Goal: Task Accomplishment & Management: Complete application form

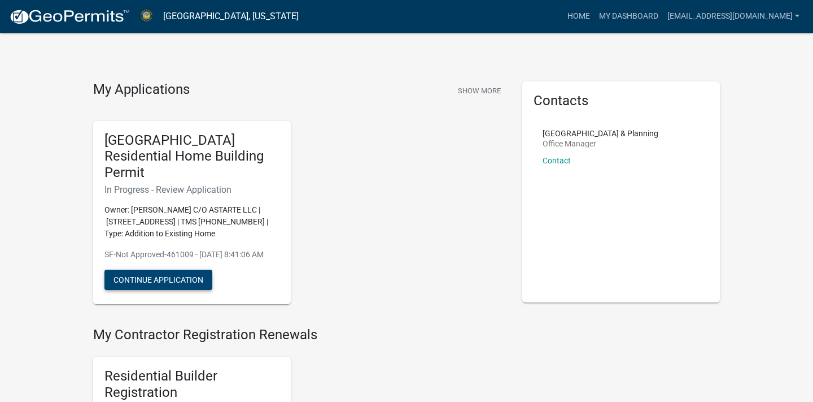
click at [171, 274] on button "Continue Application" at bounding box center [158, 279] width 108 height 20
click at [161, 278] on button "Continue Application" at bounding box center [158, 279] width 108 height 20
click at [282, 217] on div "[GEOGRAPHIC_DATA] Residential Home Building Permit In Progress - Review Applica…" at bounding box center [192, 213] width 198 height 184
click at [176, 272] on button "Continue Application" at bounding box center [158, 279] width 108 height 20
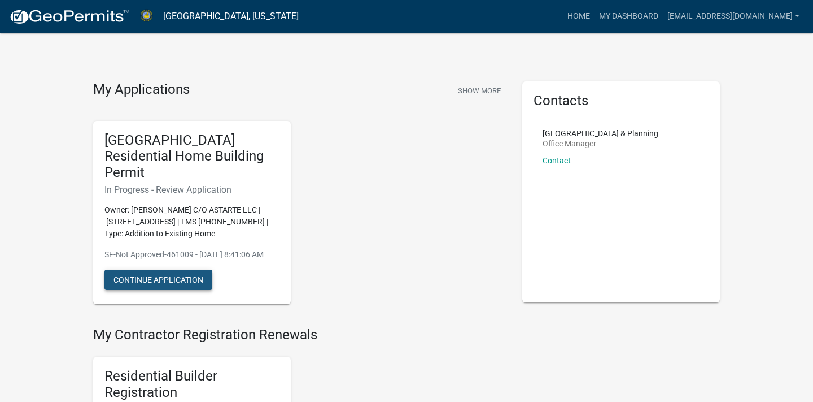
click at [162, 274] on button "Continue Application" at bounding box center [158, 279] width 108 height 20
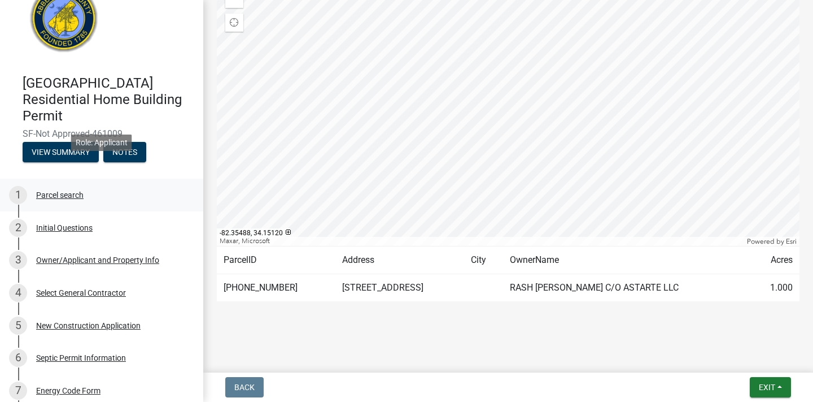
scroll to position [29, 0]
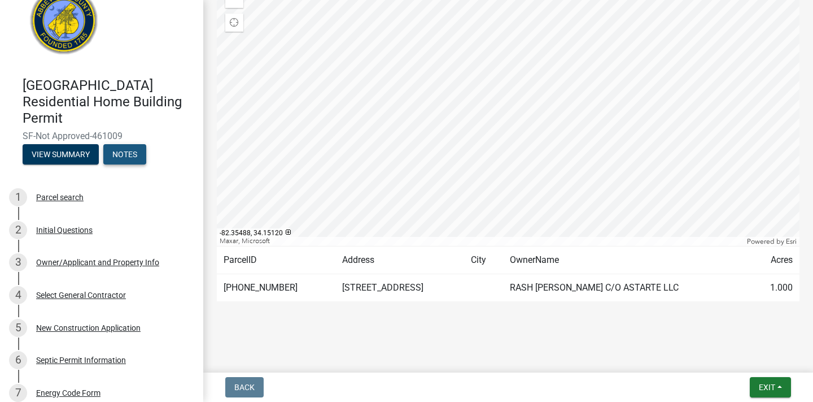
click at [135, 144] on button "Notes" at bounding box center [124, 154] width 43 height 20
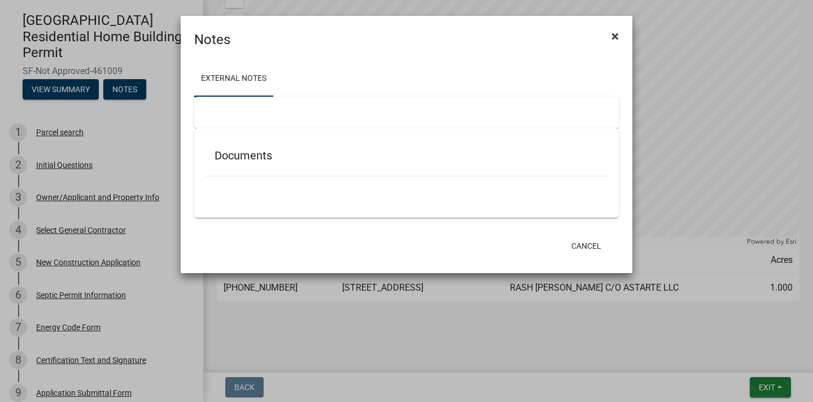
click at [613, 38] on span "×" at bounding box center [615, 36] width 7 height 16
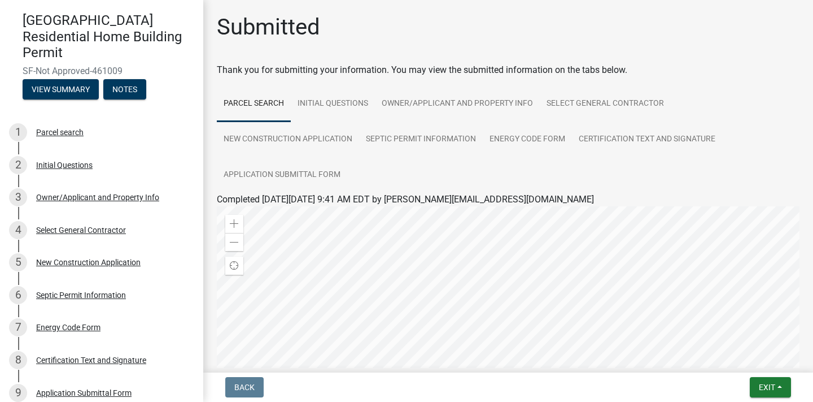
scroll to position [0, 0]
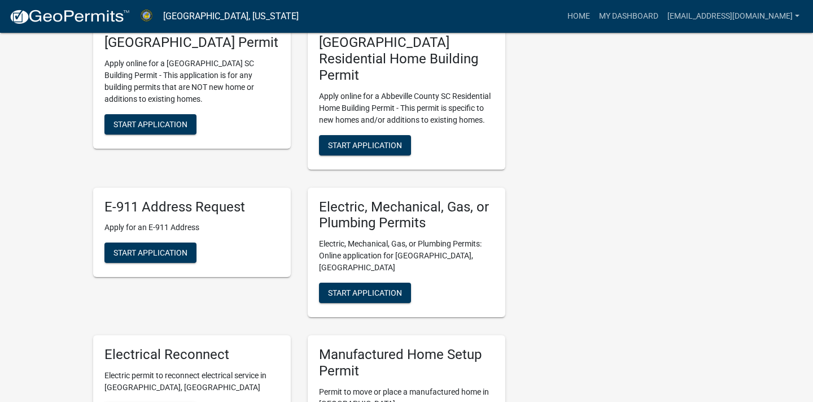
scroll to position [520, 0]
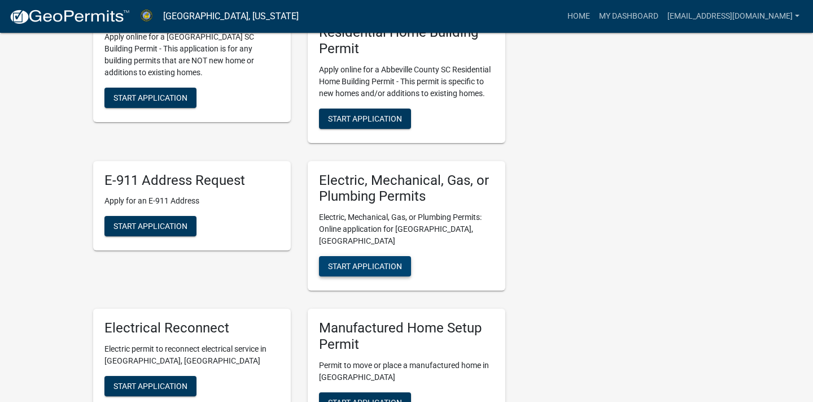
click at [368, 261] on span "Start Application" at bounding box center [365, 265] width 74 height 9
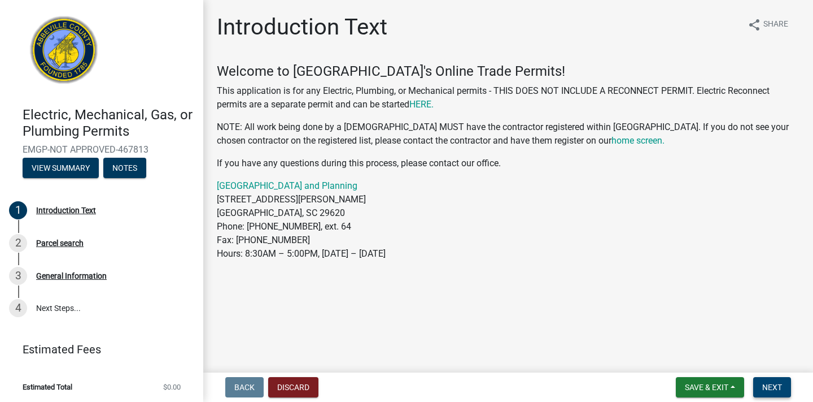
click at [774, 383] on span "Next" at bounding box center [772, 386] width 20 height 9
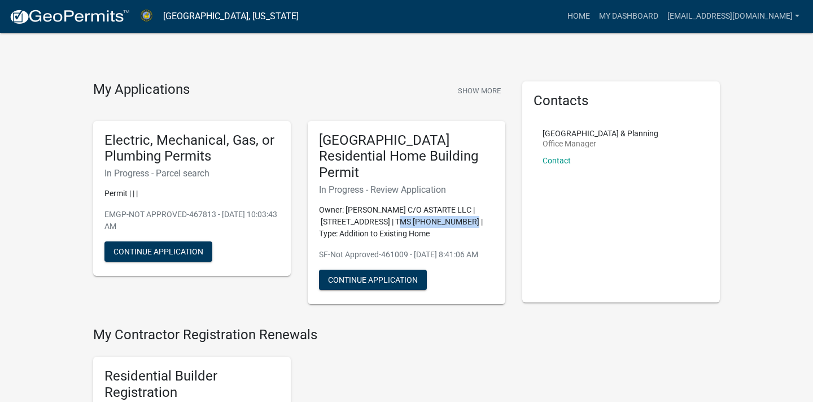
drag, startPoint x: 386, startPoint y: 203, endPoint x: 455, endPoint y: 207, distance: 68.5
click at [455, 207] on p "Owner: [PERSON_NAME] C/O ASTARTE LLC | [STREET_ADDRESS] | TMS [PHONE_NUMBER] | …" at bounding box center [406, 222] width 175 height 36
copy p "MS [PHONE_NUMBER]"
click at [168, 251] on button "Continue Application" at bounding box center [158, 251] width 108 height 20
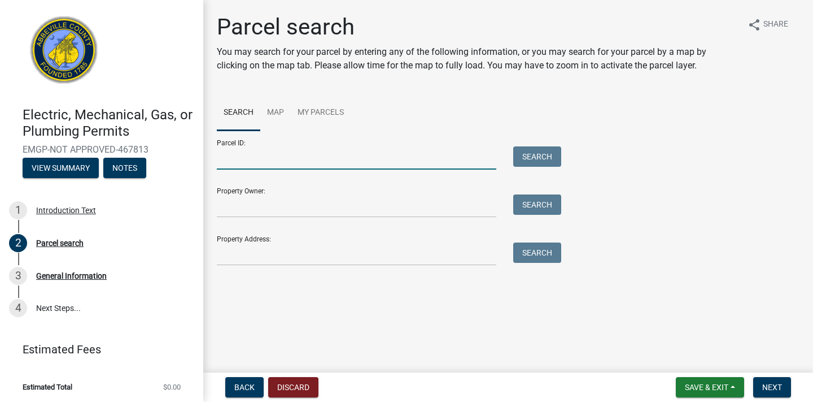
click at [261, 155] on input "Parcel ID:" at bounding box center [357, 157] width 280 height 23
paste input "MS 135-00-00-058"
click at [230, 157] on input "MS 135-00-00-058" at bounding box center [357, 157] width 280 height 23
drag, startPoint x: 233, startPoint y: 159, endPoint x: 200, endPoint y: 157, distance: 32.2
click at [202, 158] on div "Electric, Mechanical, Gas, or Plumbing Permits EMGP-NOT APPROVED-467813 View Su…" at bounding box center [406, 201] width 813 height 402
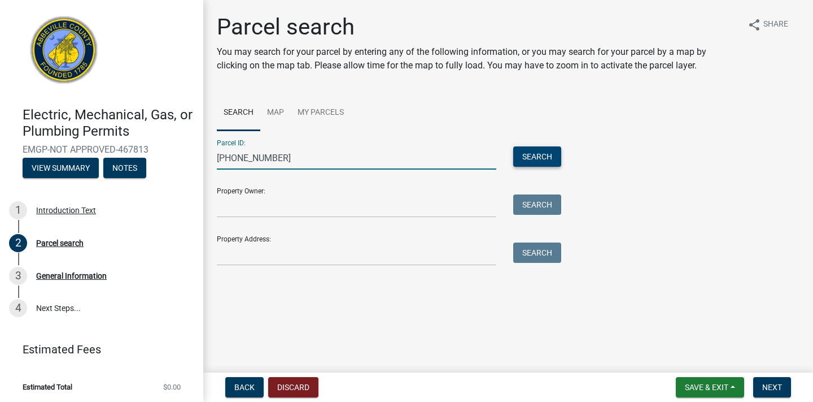
type input "135-00-00-058"
click at [528, 161] on button "Search" at bounding box center [537, 156] width 48 height 20
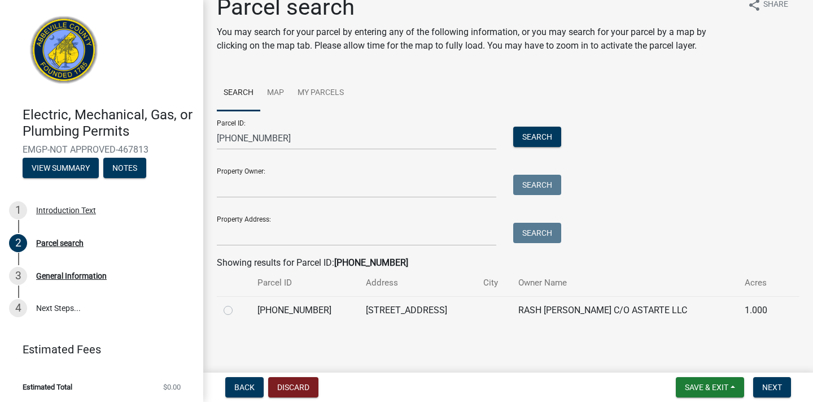
scroll to position [19, 0]
click at [237, 304] on label at bounding box center [237, 304] width 0 height 0
click at [237, 307] on input "radio" at bounding box center [240, 307] width 7 height 7
radio input "true"
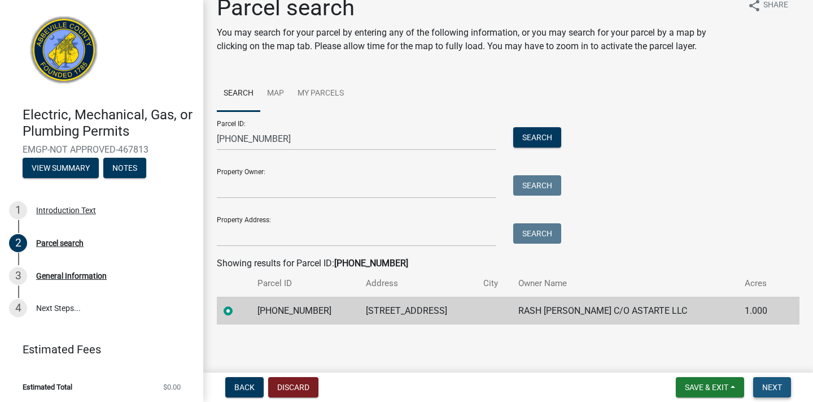
click at [770, 384] on span "Next" at bounding box center [772, 386] width 20 height 9
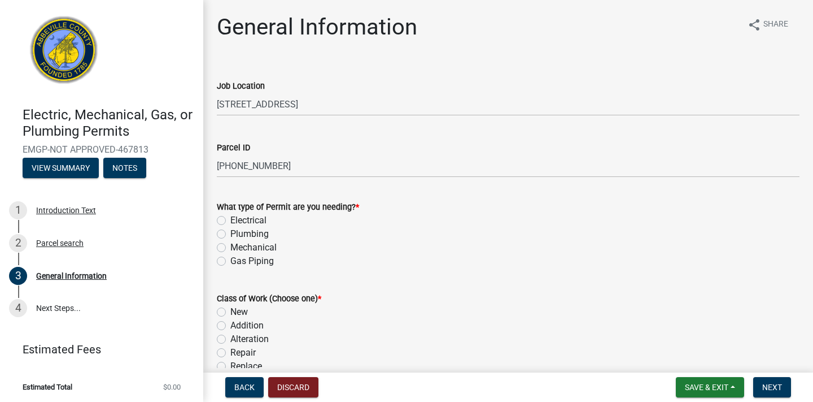
click at [230, 219] on label "Electrical" at bounding box center [248, 220] width 36 height 14
click at [230, 219] on input "Electrical" at bounding box center [233, 216] width 7 height 7
radio input "true"
click at [230, 233] on label "Plumbing" at bounding box center [249, 234] width 38 height 14
click at [230, 233] on input "Plumbing" at bounding box center [233, 230] width 7 height 7
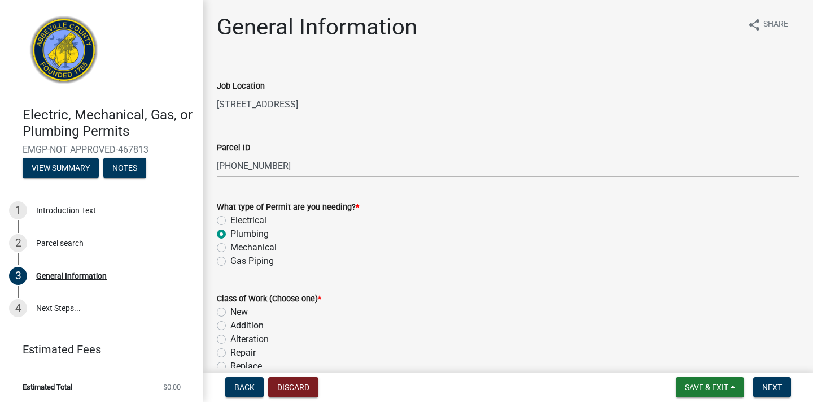
radio input "true"
click at [230, 243] on label "Mechanical" at bounding box center [253, 248] width 46 height 14
click at [230, 243] on input "Mechanical" at bounding box center [233, 244] width 7 height 7
radio input "true"
click at [230, 218] on label "Electrical" at bounding box center [248, 220] width 36 height 14
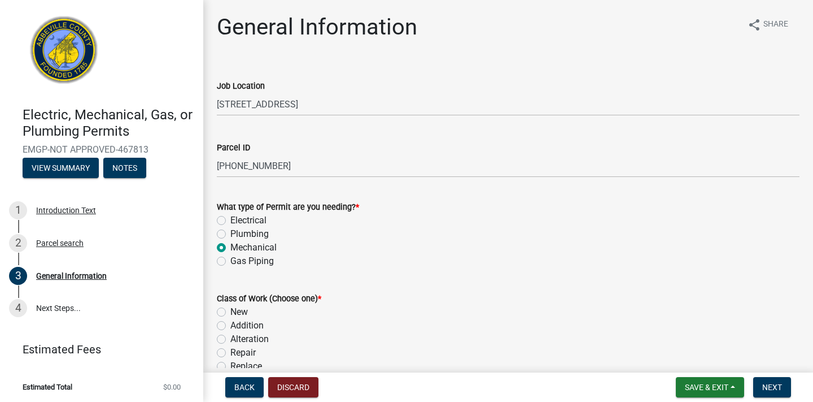
click at [230, 218] on input "Electrical" at bounding box center [233, 216] width 7 height 7
radio input "true"
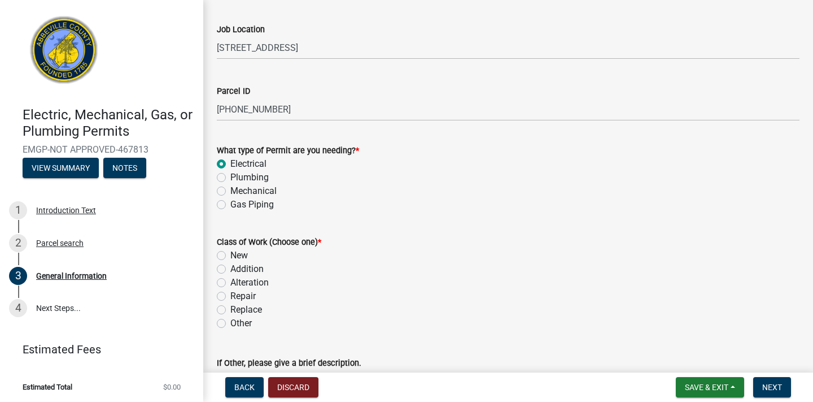
scroll to position [59, 0]
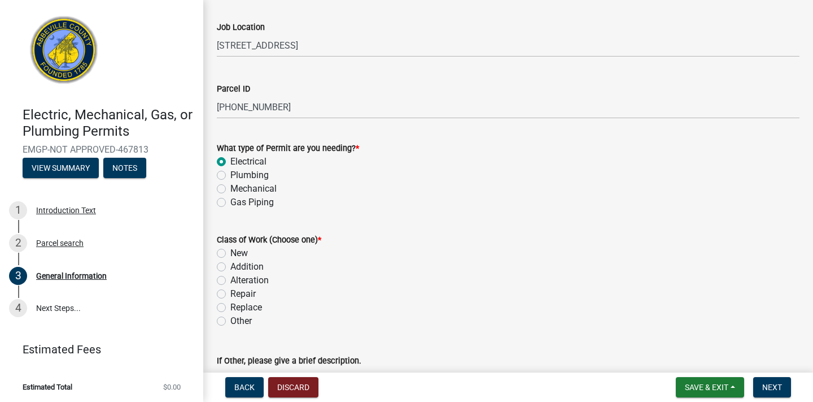
click at [230, 280] on label "Alteration" at bounding box center [249, 280] width 38 height 14
click at [230, 280] on input "Alteration" at bounding box center [233, 276] width 7 height 7
radio input "true"
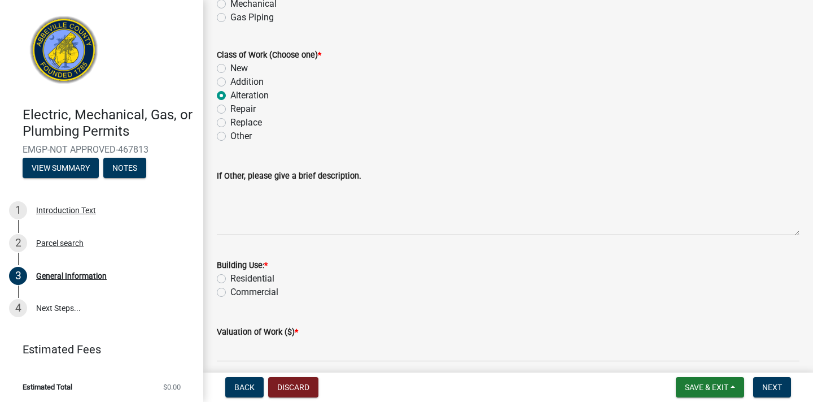
scroll to position [244, 0]
click at [230, 277] on label "Residential" at bounding box center [252, 278] width 44 height 14
click at [230, 277] on input "Residential" at bounding box center [233, 274] width 7 height 7
radio input "true"
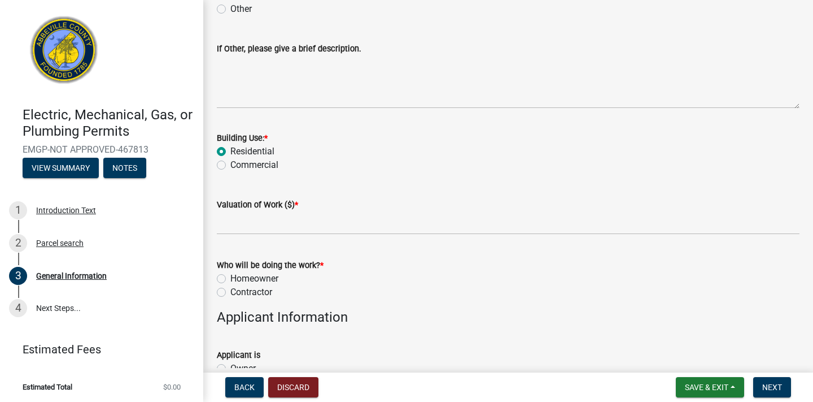
scroll to position [371, 0]
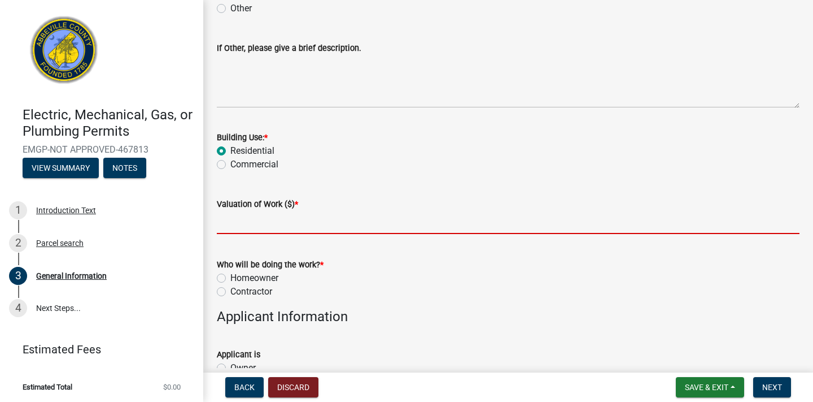
click at [272, 230] on input "text" at bounding box center [508, 222] width 583 height 23
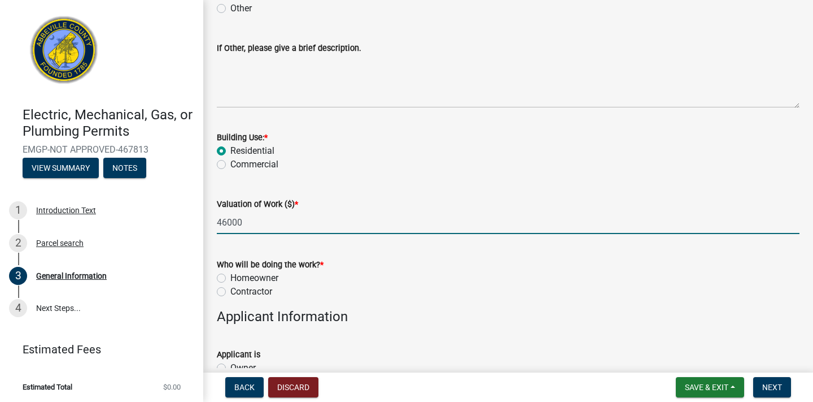
type input "46000"
click at [230, 291] on label "Contractor" at bounding box center [251, 292] width 42 height 14
click at [230, 291] on input "Contractor" at bounding box center [233, 288] width 7 height 7
radio input "true"
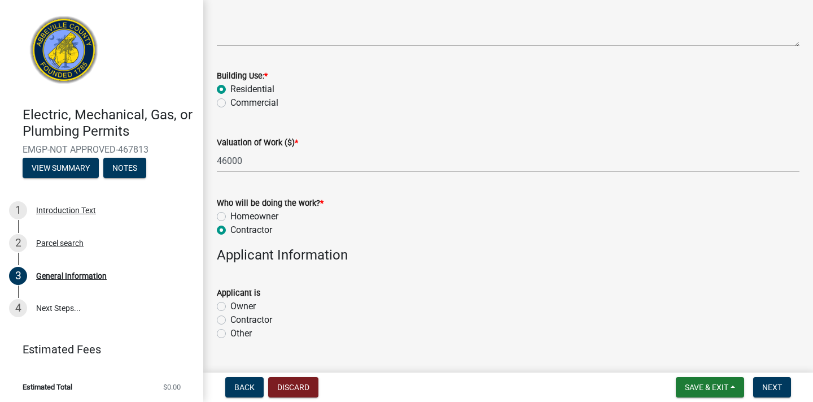
scroll to position [517, 0]
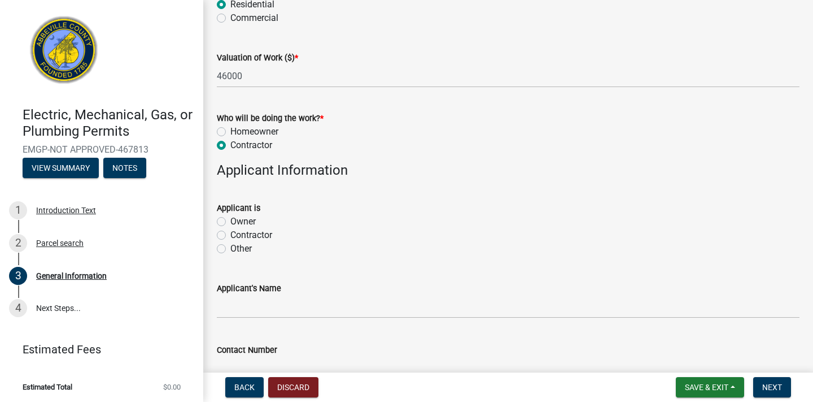
click at [230, 235] on label "Contractor" at bounding box center [251, 235] width 42 height 14
click at [230, 235] on input "Contractor" at bounding box center [233, 231] width 7 height 7
radio input "true"
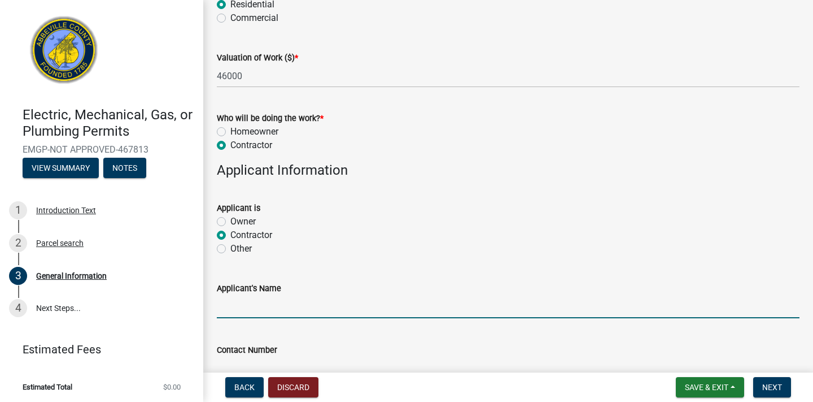
click at [267, 312] on input "Applicant's Name" at bounding box center [508, 306] width 583 height 23
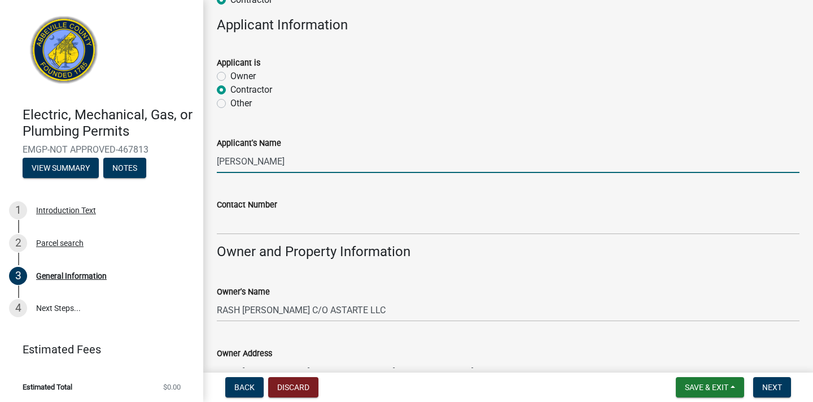
scroll to position [671, 0]
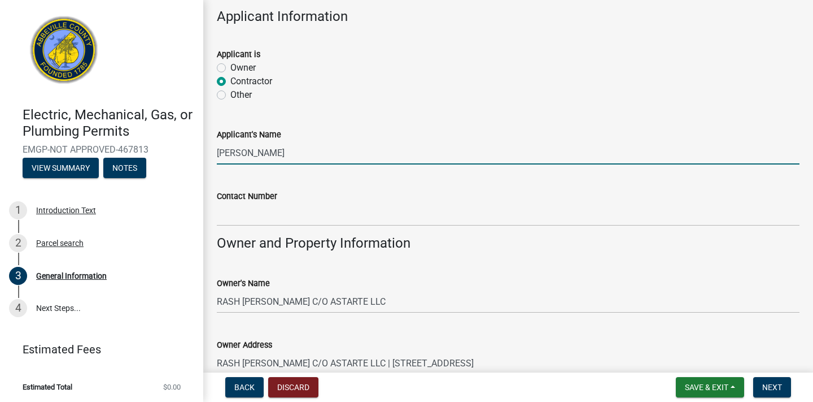
type input "Daniel Jachens"
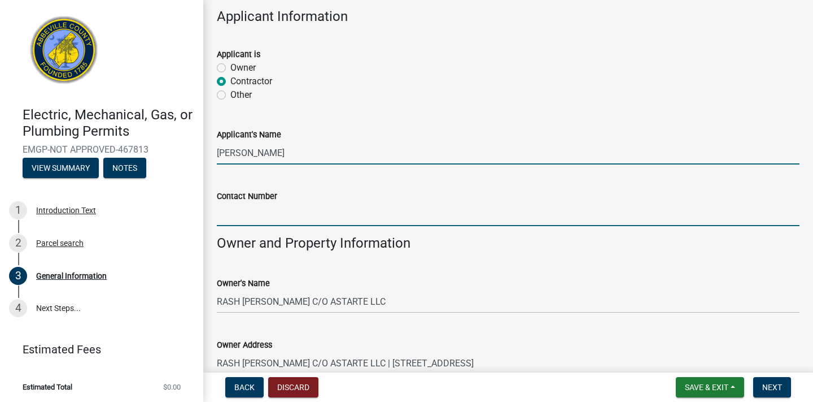
click at [274, 219] on input "Contact Number" at bounding box center [508, 214] width 583 height 23
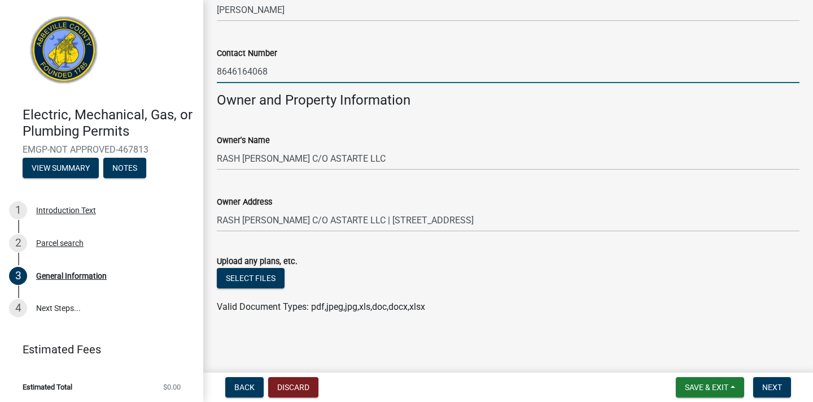
scroll to position [813, 0]
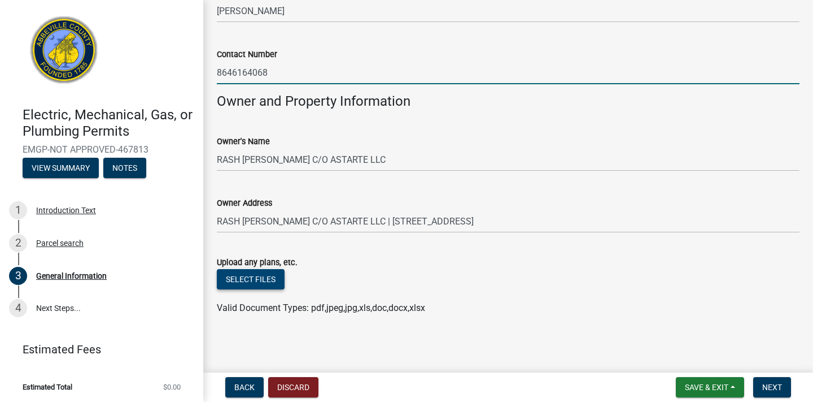
type input "8646164068"
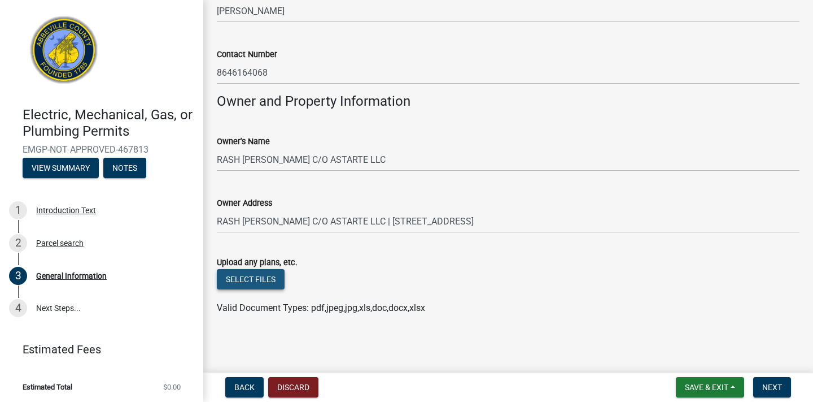
click at [275, 280] on button "Select files" at bounding box center [251, 279] width 68 height 20
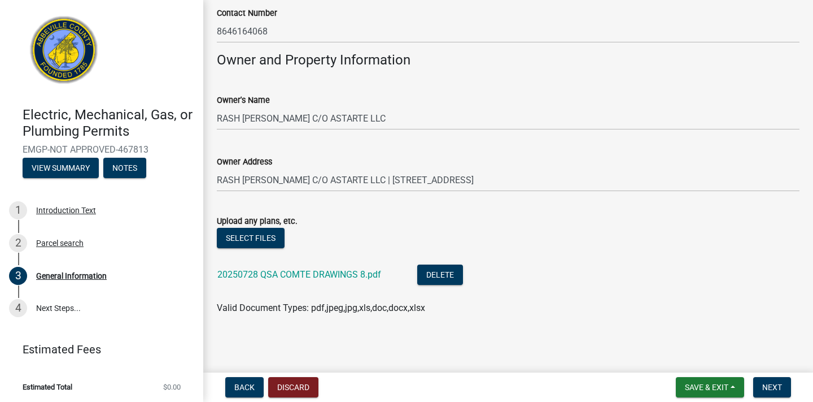
scroll to position [0, 0]
click at [773, 388] on span "Next" at bounding box center [772, 386] width 20 height 9
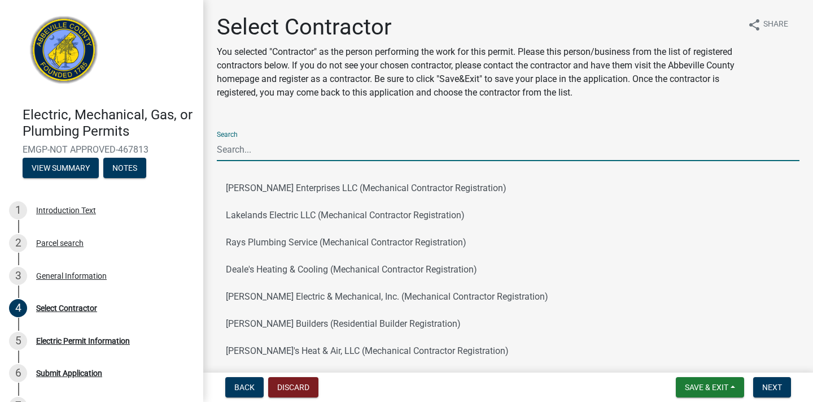
click at [339, 145] on input "Search" at bounding box center [508, 149] width 583 height 23
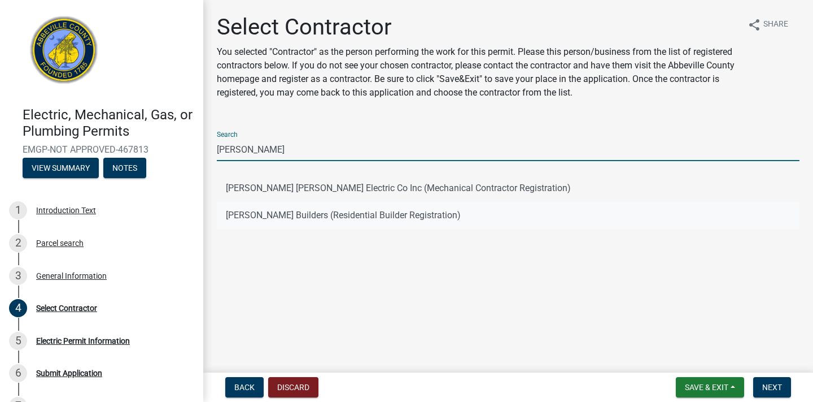
type input "dan"
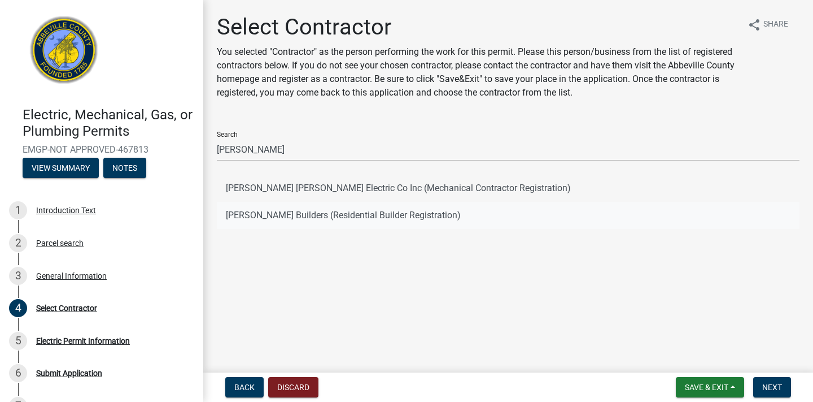
click at [265, 213] on button "Daniel Builders (Residential Builder Registration)" at bounding box center [508, 215] width 583 height 27
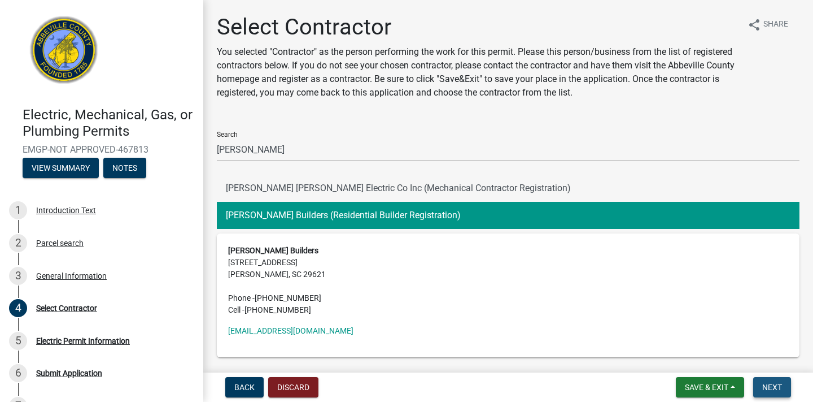
click at [783, 388] on button "Next" at bounding box center [772, 387] width 38 height 20
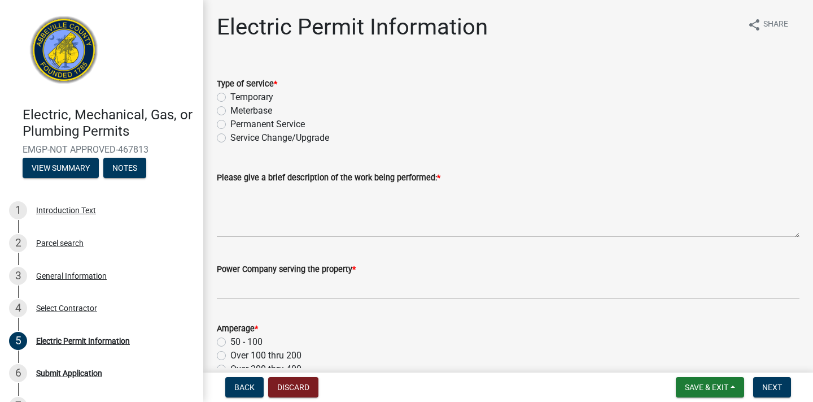
click at [230, 128] on label "Permanent Service" at bounding box center [267, 124] width 75 height 14
click at [230, 125] on input "Permanent Service" at bounding box center [233, 120] width 7 height 7
radio input "true"
click at [223, 104] on div "Meterbase" at bounding box center [508, 111] width 583 height 14
click at [230, 110] on label "Meterbase" at bounding box center [251, 111] width 42 height 14
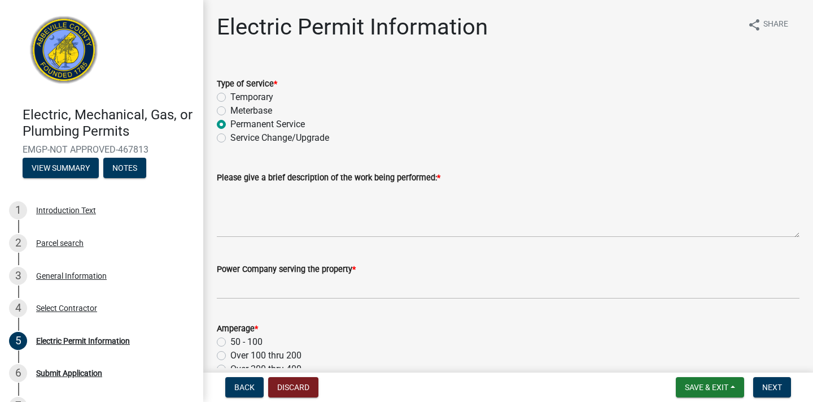
click at [230, 110] on input "Meterbase" at bounding box center [233, 107] width 7 height 7
radio input "true"
click at [230, 123] on label "Permanent Service" at bounding box center [267, 124] width 75 height 14
click at [230, 123] on input "Permanent Service" at bounding box center [233, 120] width 7 height 7
radio input "true"
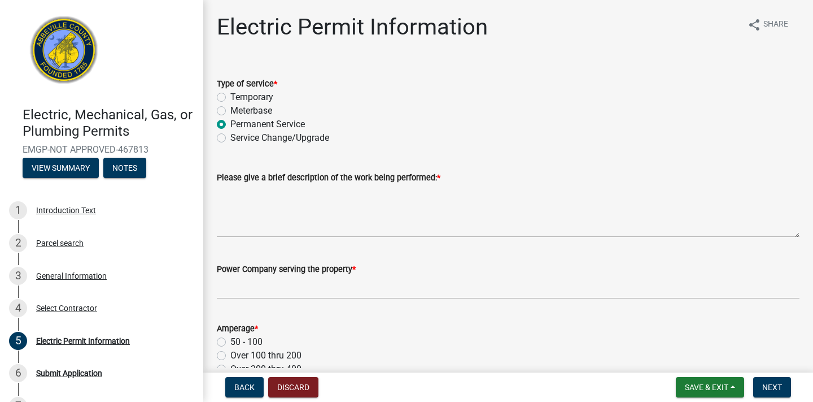
click at [230, 109] on label "Meterbase" at bounding box center [251, 111] width 42 height 14
click at [230, 109] on input "Meterbase" at bounding box center [233, 107] width 7 height 7
radio input "true"
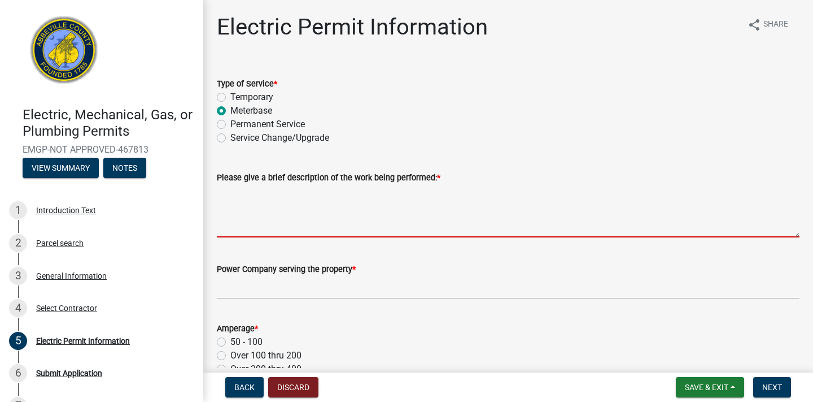
click at [250, 228] on textarea "Please give a brief description of the work being performed: *" at bounding box center [508, 210] width 583 height 53
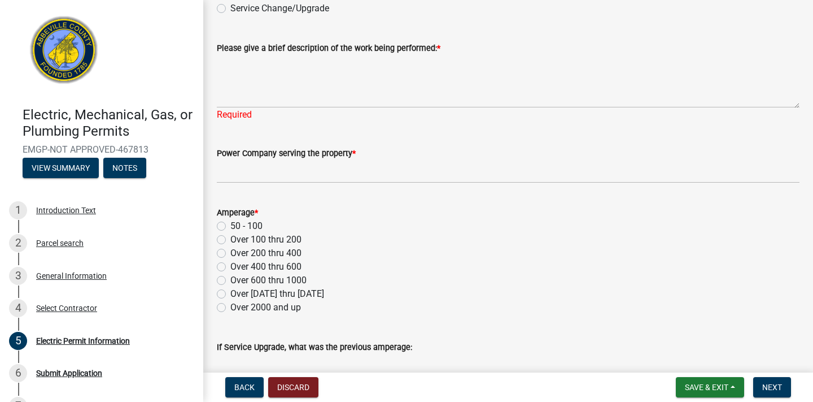
scroll to position [129, 0]
click at [230, 239] on label "Over 100 thru 200" at bounding box center [265, 240] width 71 height 14
click at [230, 239] on input "Over 100 thru 200" at bounding box center [233, 236] width 7 height 7
radio input "true"
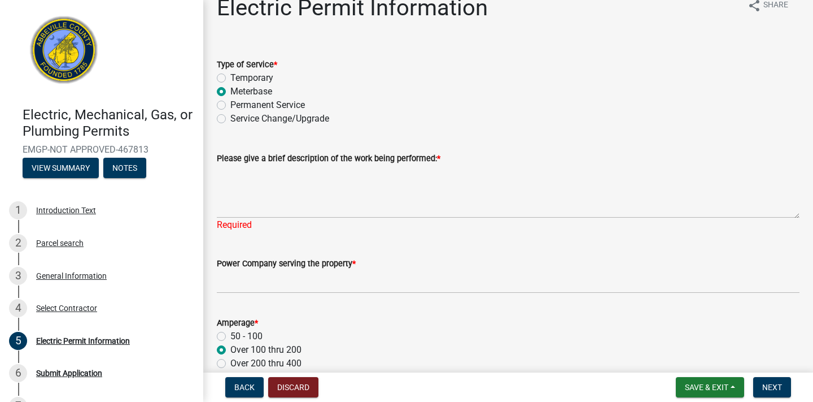
scroll to position [18, 0]
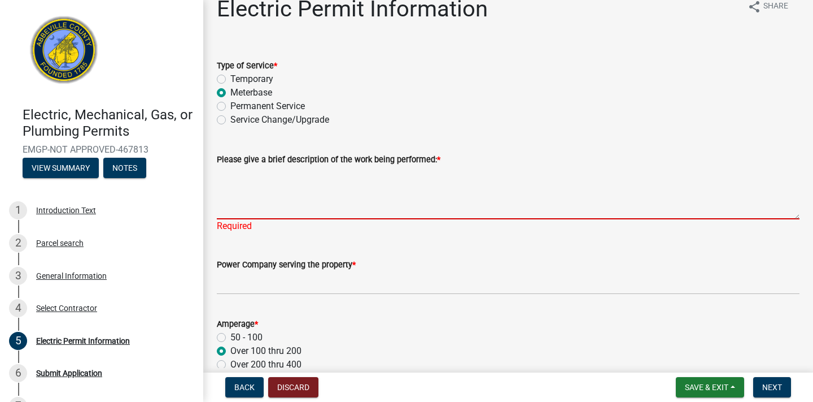
click at [250, 213] on textarea "Please give a brief description of the work being performed: *" at bounding box center [508, 192] width 583 height 53
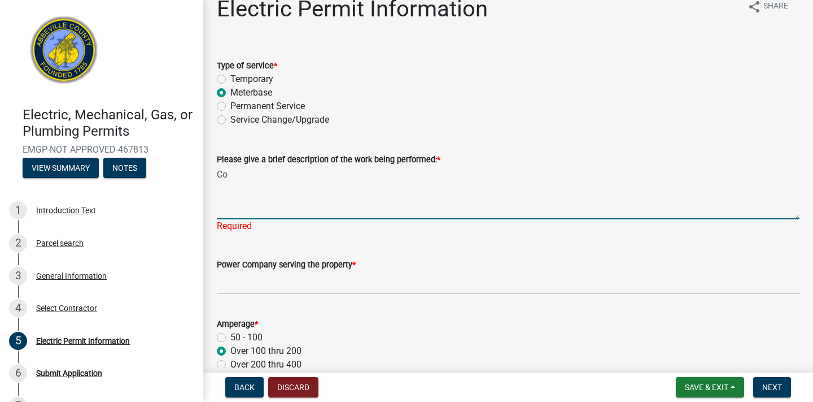
type textarea "C"
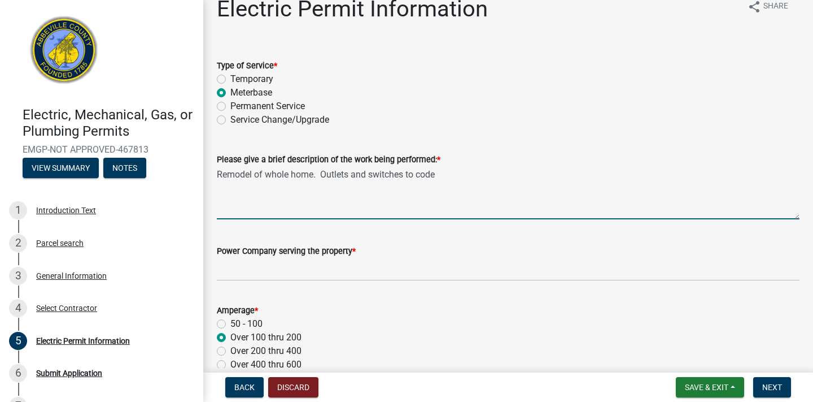
type textarea "Remodel of whole home. Outlets and switches to code"
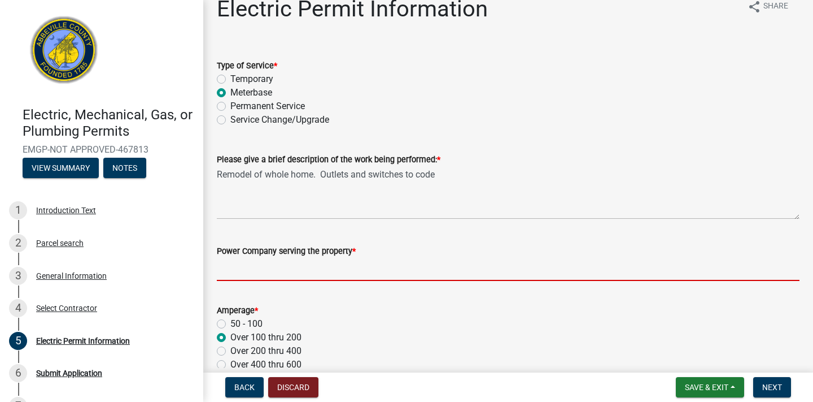
click at [280, 268] on input "Power Company serving the property *" at bounding box center [508, 269] width 583 height 23
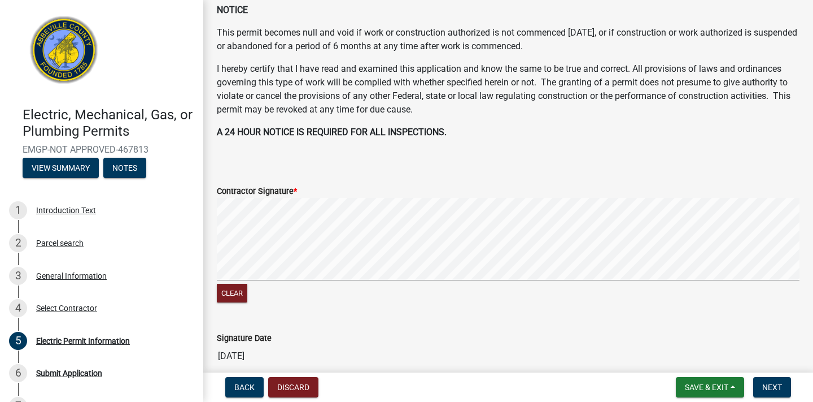
scroll to position [591, 0]
type input "Little River Electric"
click at [234, 294] on button "Clear" at bounding box center [232, 291] width 30 height 19
click at [239, 280] on signature-pad at bounding box center [508, 240] width 583 height 86
click at [774, 383] on span "Next" at bounding box center [772, 386] width 20 height 9
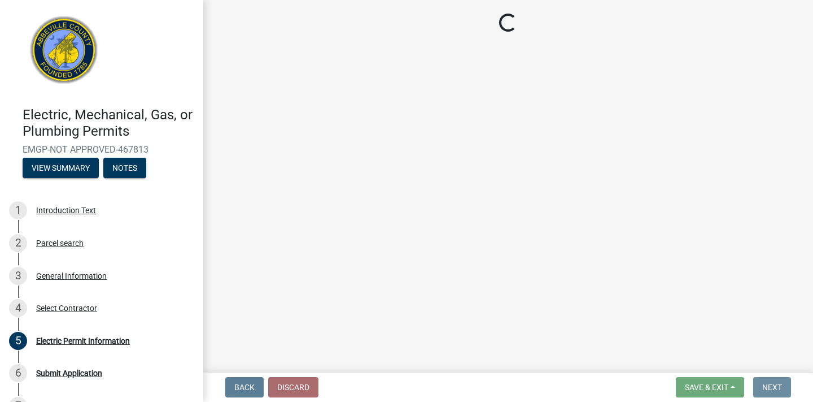
scroll to position [0, 0]
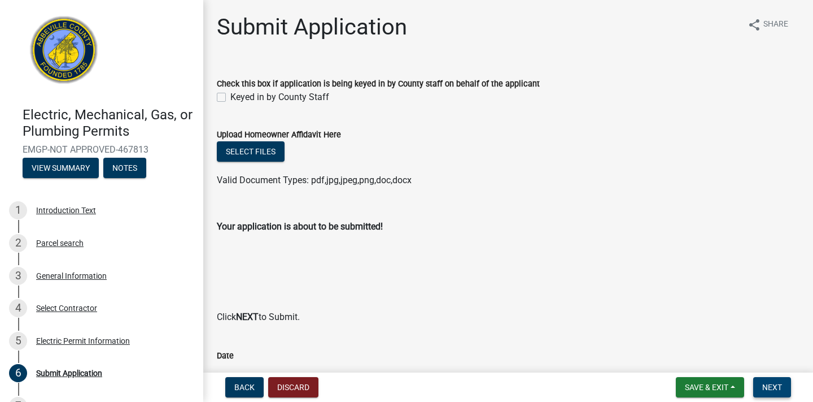
click at [782, 388] on span "Next" at bounding box center [772, 386] width 20 height 9
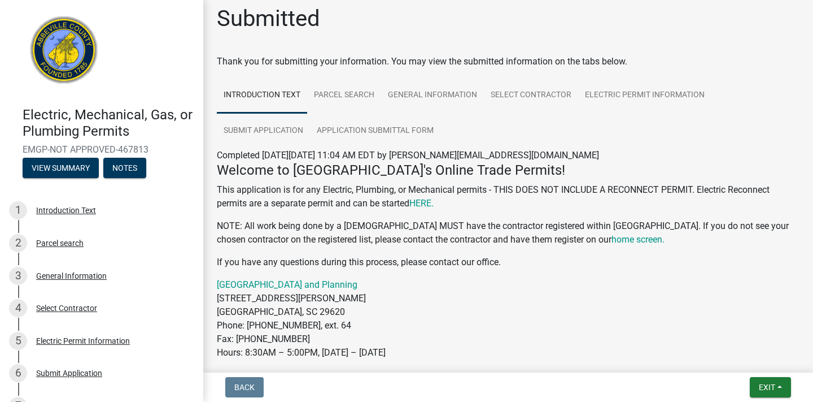
scroll to position [7, 0]
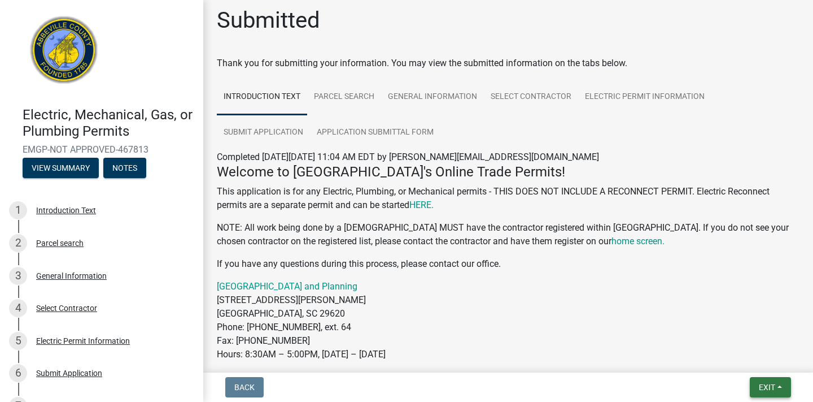
click at [762, 384] on span "Exit" at bounding box center [767, 386] width 16 height 9
click at [731, 357] on button "Save & Exit" at bounding box center [746, 357] width 90 height 27
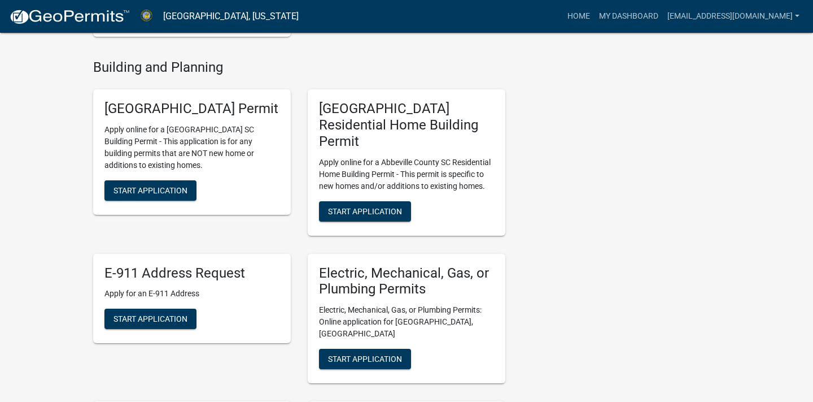
scroll to position [433, 0]
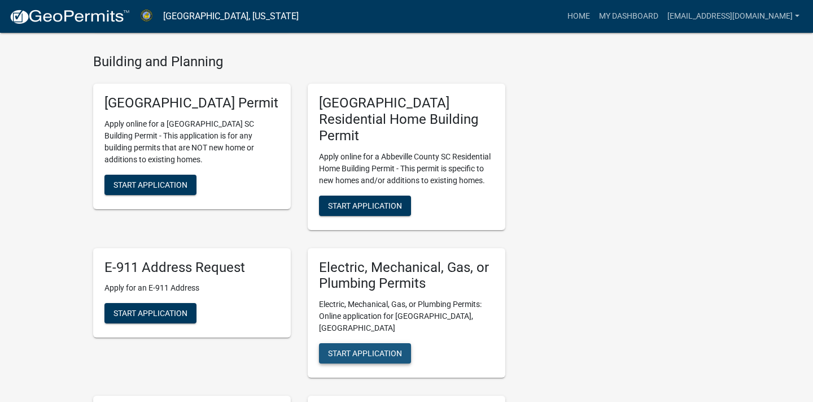
click at [350, 343] on button "Start Application" at bounding box center [365, 353] width 92 height 20
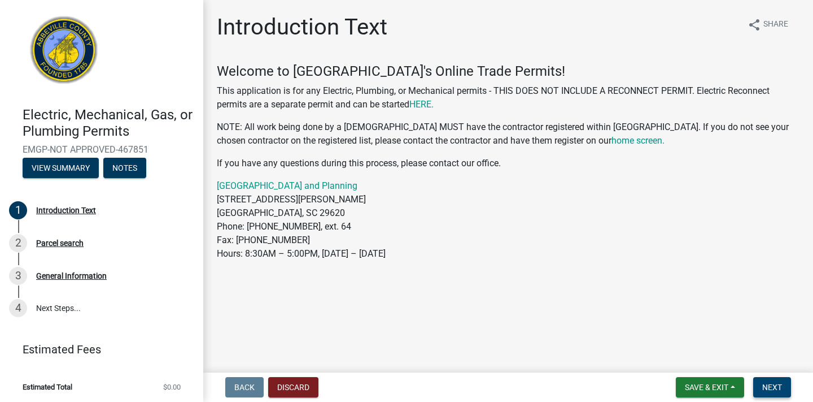
click at [770, 390] on span "Next" at bounding box center [772, 386] width 20 height 9
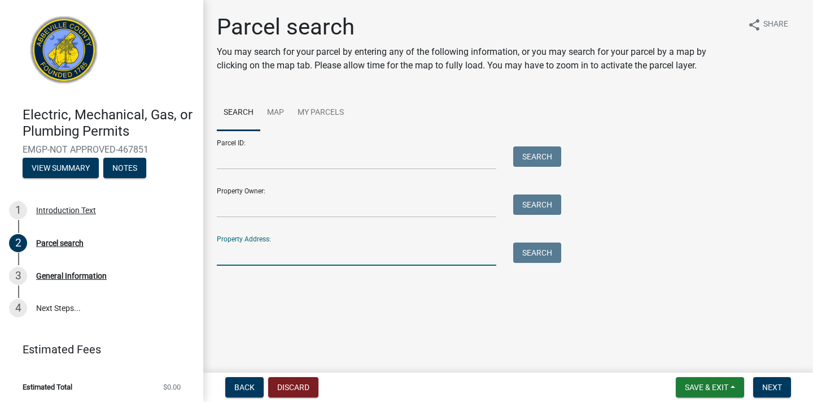
click at [240, 256] on input "Property Address:" at bounding box center [357, 253] width 280 height 23
type input "90 airport rd"
click at [551, 255] on button "Search" at bounding box center [537, 252] width 48 height 20
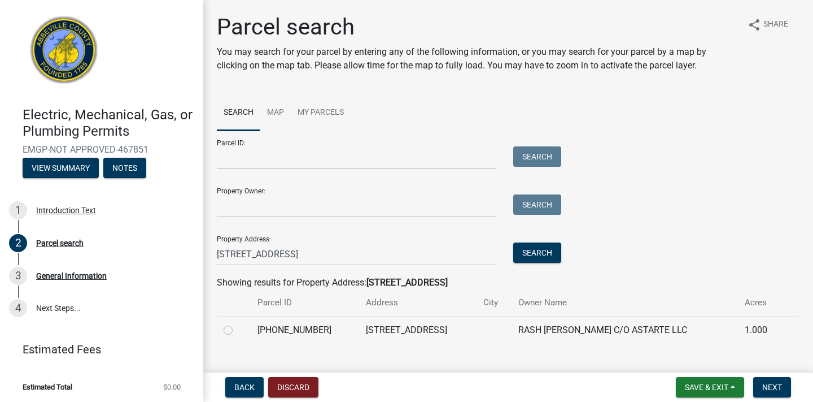
click at [237, 323] on label at bounding box center [237, 323] width 0 height 0
click at [237, 326] on input "radio" at bounding box center [240, 326] width 7 height 7
radio input "true"
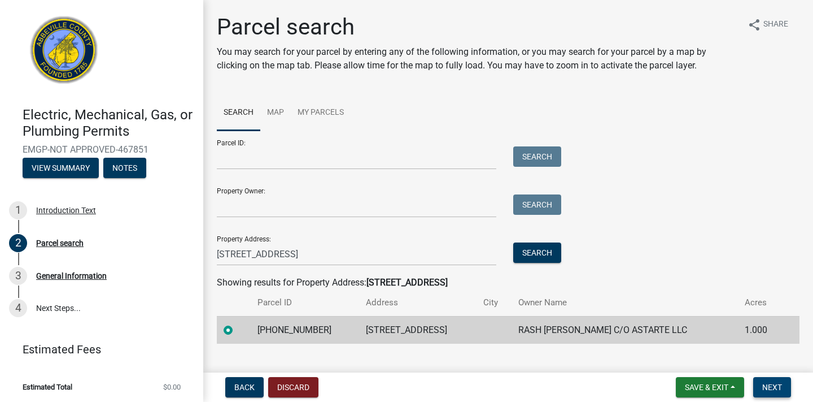
click at [781, 391] on button "Next" at bounding box center [772, 387] width 38 height 20
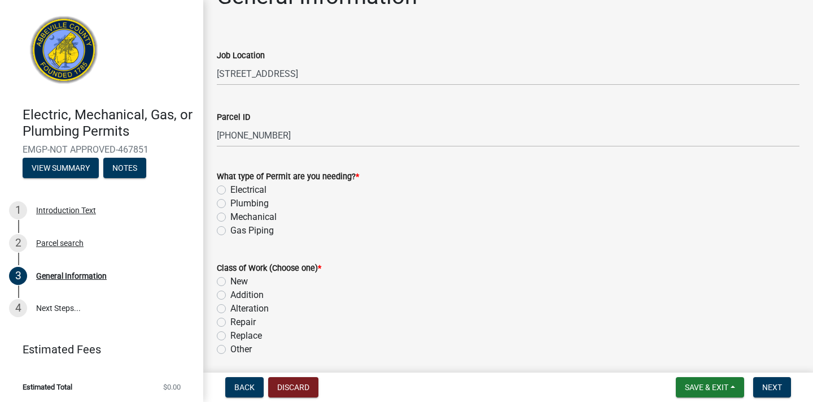
scroll to position [11, 0]
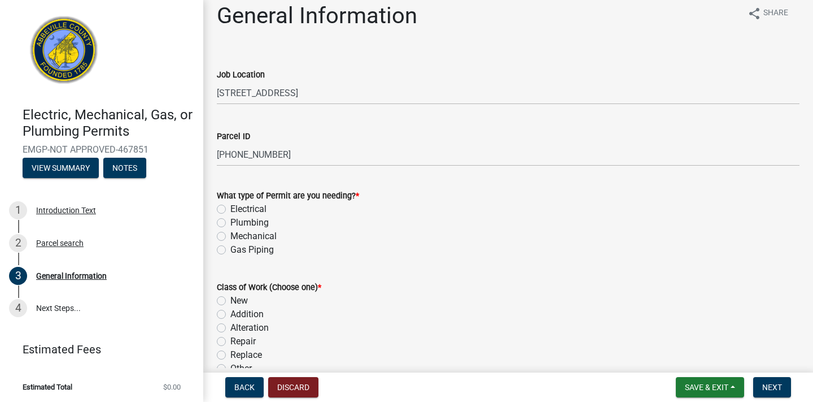
click at [241, 225] on label "Plumbing" at bounding box center [249, 223] width 38 height 14
click at [238, 223] on input "Plumbing" at bounding box center [233, 219] width 7 height 7
radio input "true"
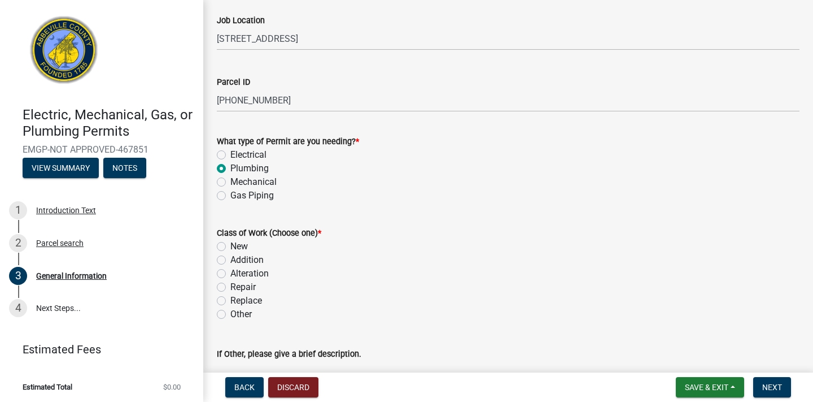
scroll to position [67, 0]
click at [230, 271] on label "Alteration" at bounding box center [249, 272] width 38 height 14
click at [230, 271] on input "Alteration" at bounding box center [233, 268] width 7 height 7
radio input "true"
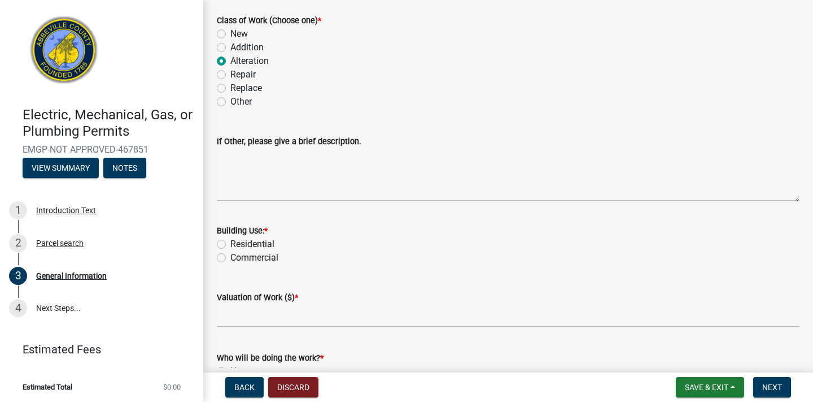
scroll to position [302, 0]
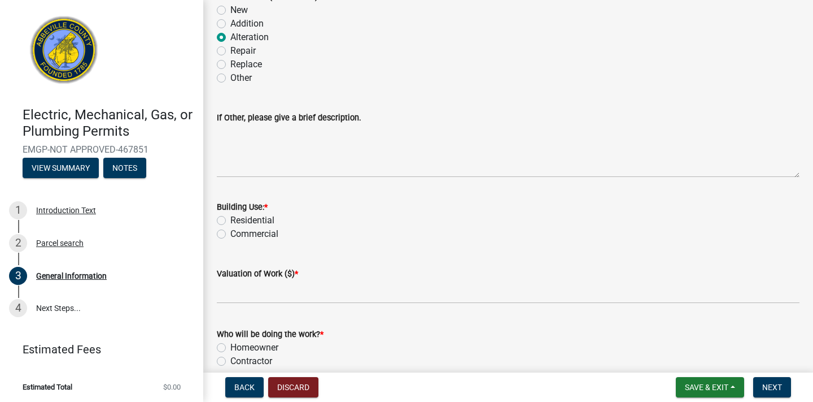
click at [230, 219] on label "Residential" at bounding box center [252, 220] width 44 height 14
click at [230, 219] on input "Residential" at bounding box center [233, 216] width 7 height 7
radio input "true"
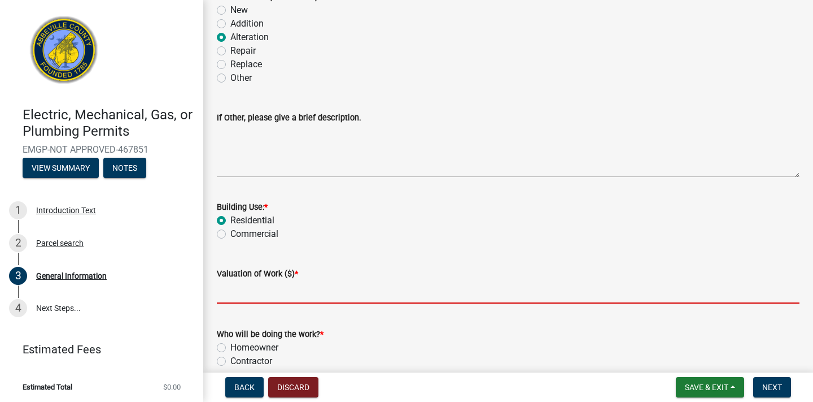
click at [232, 297] on input "text" at bounding box center [508, 291] width 583 height 23
click at [233, 294] on input "text" at bounding box center [508, 291] width 583 height 23
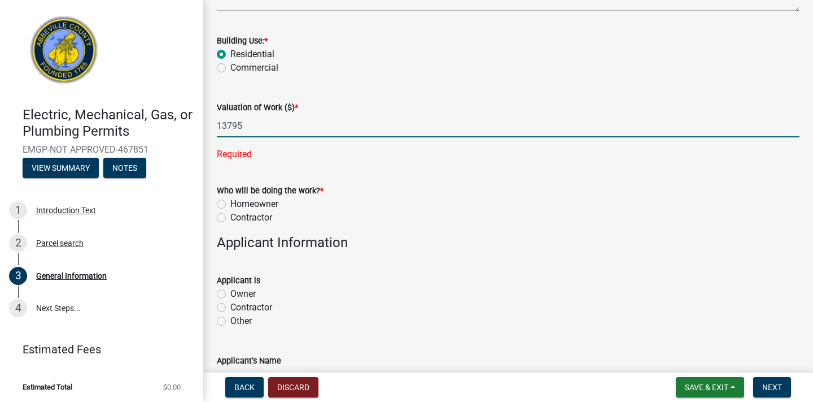
scroll to position [484, 0]
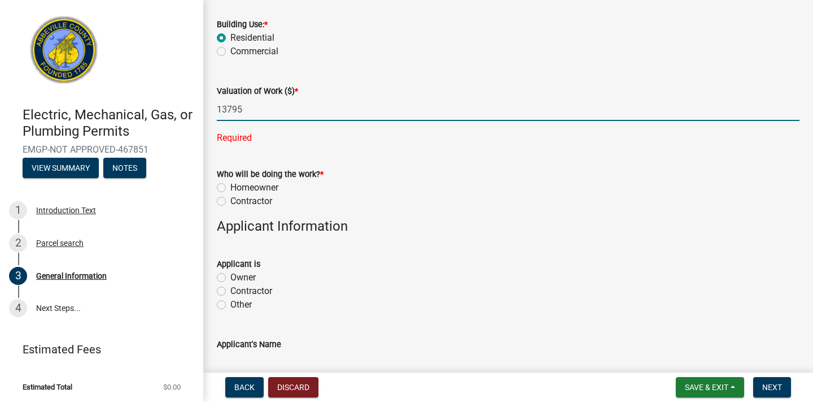
type input "13795"
click at [220, 200] on wm-data-entity-input-list "Job Location 90 AIRPORT RD Parcel ID 135-00-00-058 What type of Permit are you …" at bounding box center [508, 127] width 583 height 1097
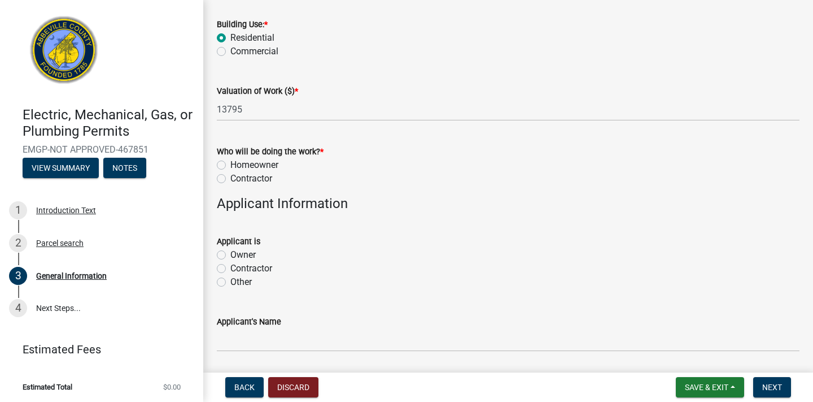
click at [230, 176] on label "Contractor" at bounding box center [251, 179] width 42 height 14
click at [230, 176] on input "Contractor" at bounding box center [233, 175] width 7 height 7
radio input "true"
click at [230, 264] on label "Contractor" at bounding box center [251, 268] width 42 height 14
click at [230, 264] on input "Contractor" at bounding box center [233, 264] width 7 height 7
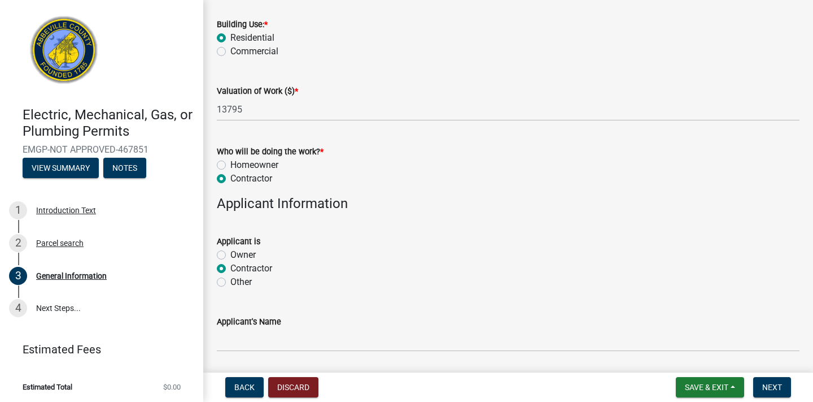
radio input "true"
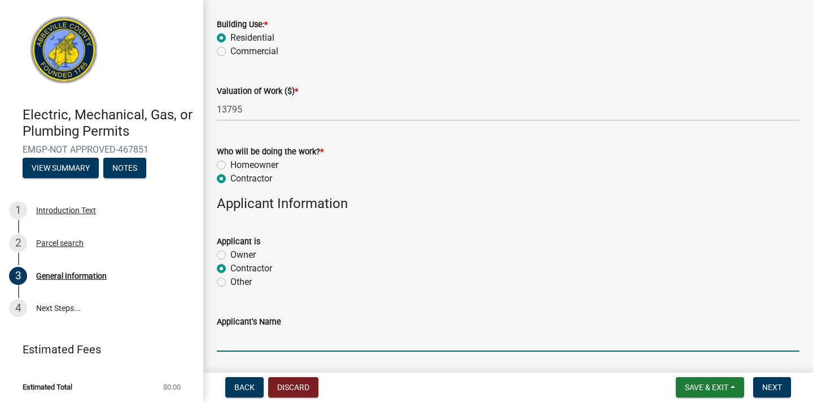
click at [243, 340] on input "Applicant's Name" at bounding box center [508, 339] width 583 height 23
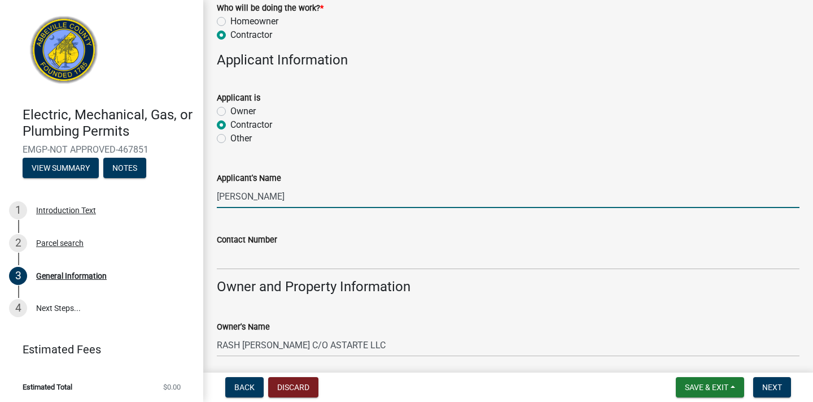
scroll to position [637, 0]
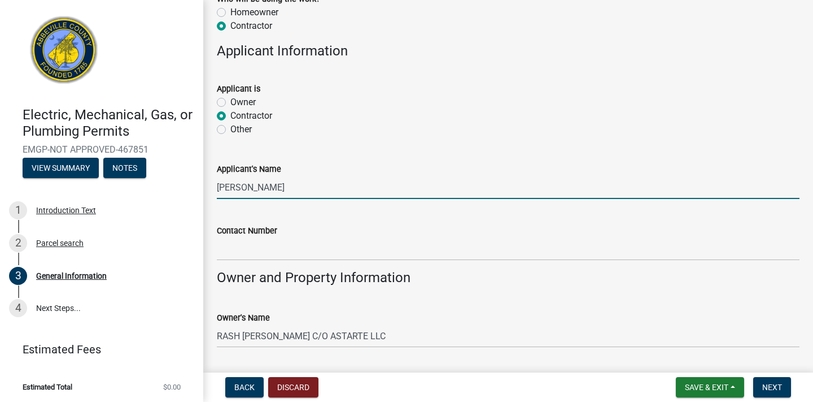
type input "Daniel Jachens"
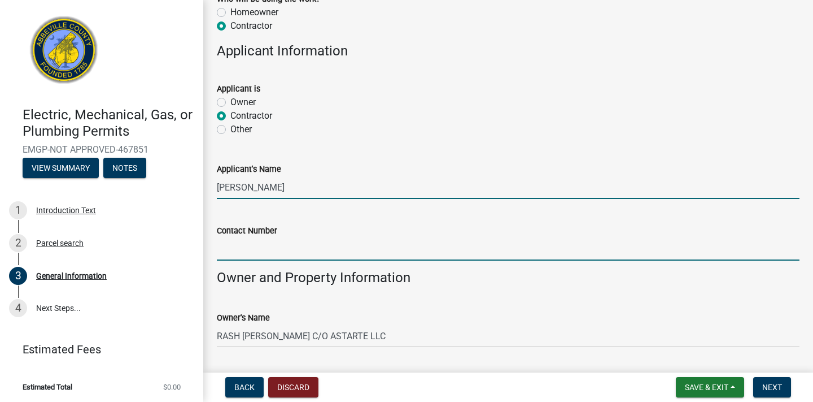
click at [247, 245] on input "Contact Number" at bounding box center [508, 248] width 583 height 23
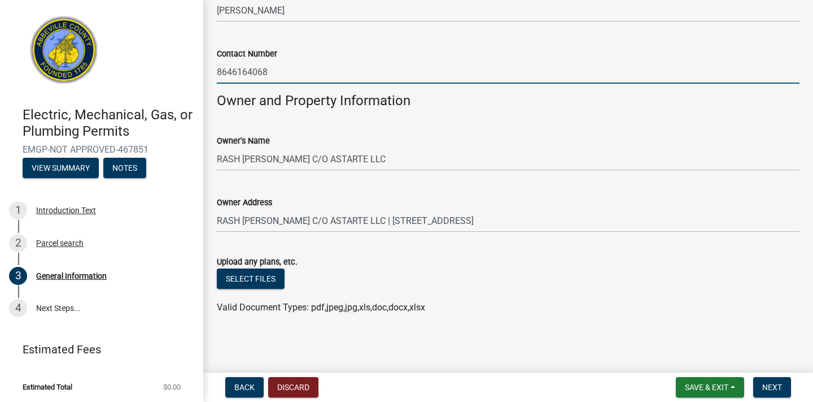
scroll to position [813, 0]
type input "8646164068"
click at [267, 278] on button "Select files" at bounding box center [251, 279] width 68 height 20
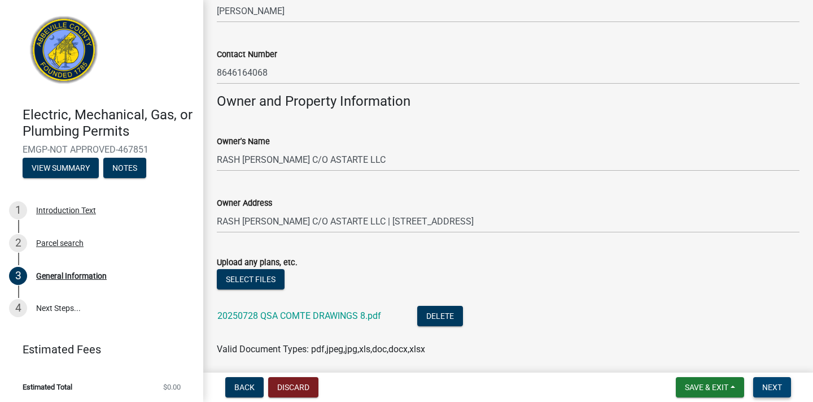
click at [767, 387] on span "Next" at bounding box center [772, 386] width 20 height 9
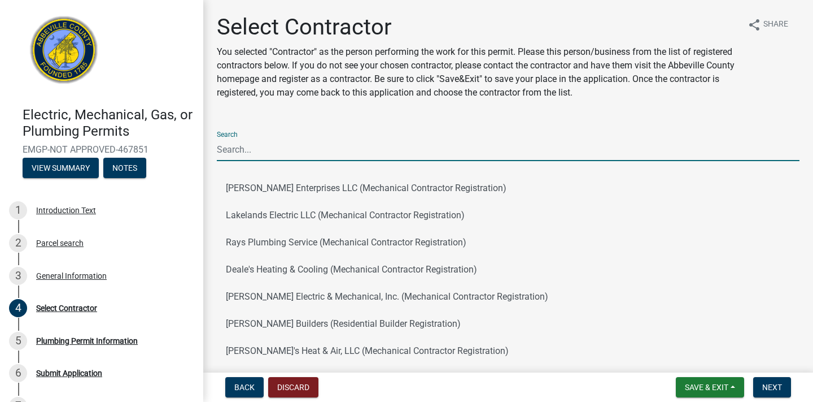
click at [329, 156] on input "Search" at bounding box center [508, 149] width 583 height 23
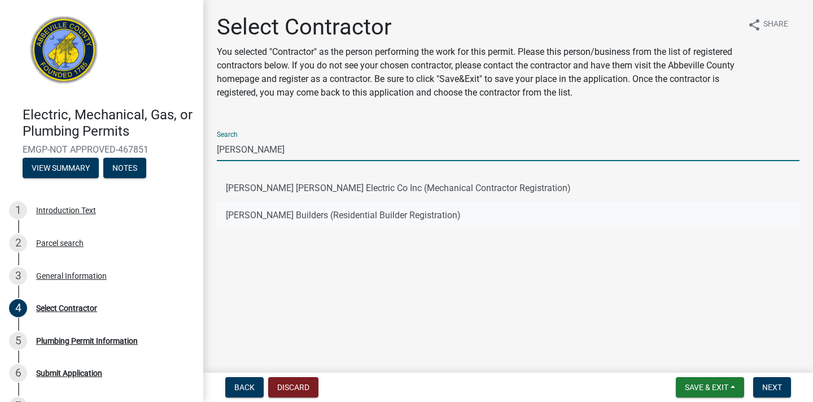
type input "Daniel"
click at [261, 217] on button "Daniel Builders (Residential Builder Registration)" at bounding box center [508, 215] width 583 height 27
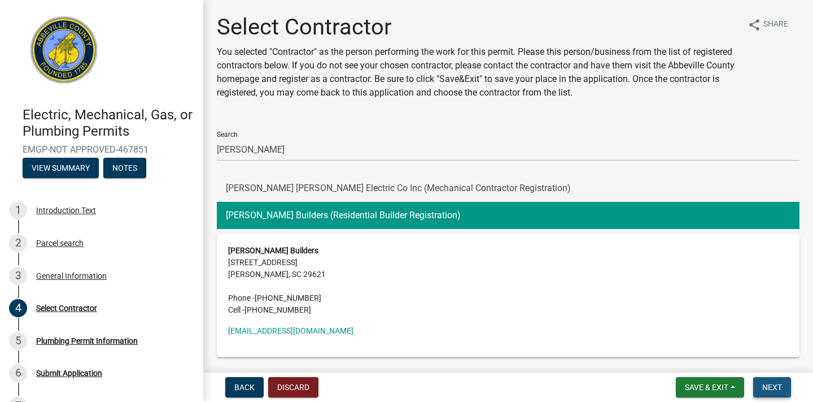
click at [775, 393] on button "Next" at bounding box center [772, 387] width 38 height 20
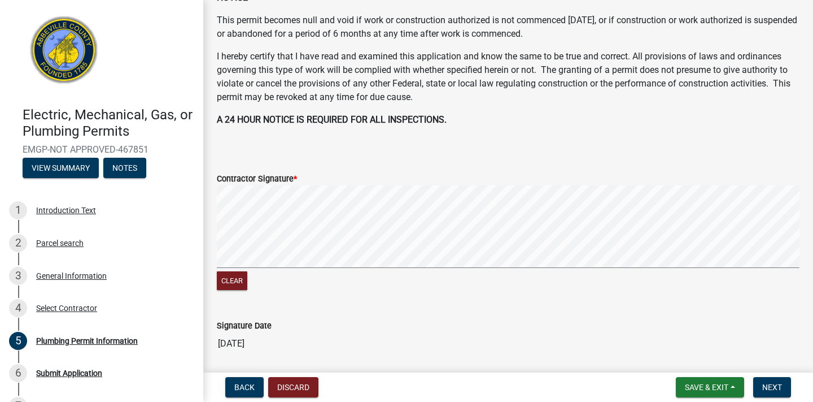
scroll to position [228, 0]
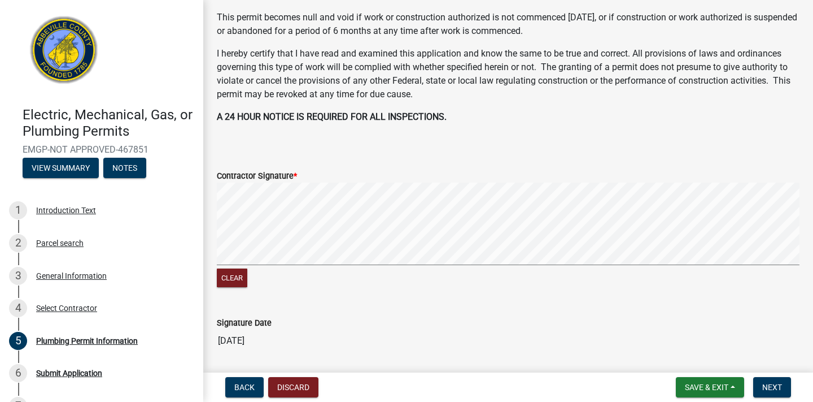
click at [249, 265] on signature-pad at bounding box center [508, 225] width 583 height 86
click at [237, 279] on button "Clear" at bounding box center [232, 277] width 30 height 19
click at [767, 383] on span "Next" at bounding box center [772, 386] width 20 height 9
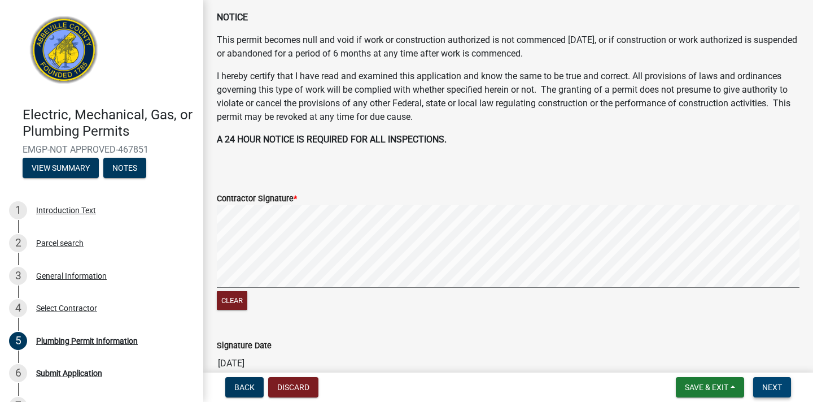
click at [767, 383] on span "Next" at bounding box center [772, 386] width 20 height 9
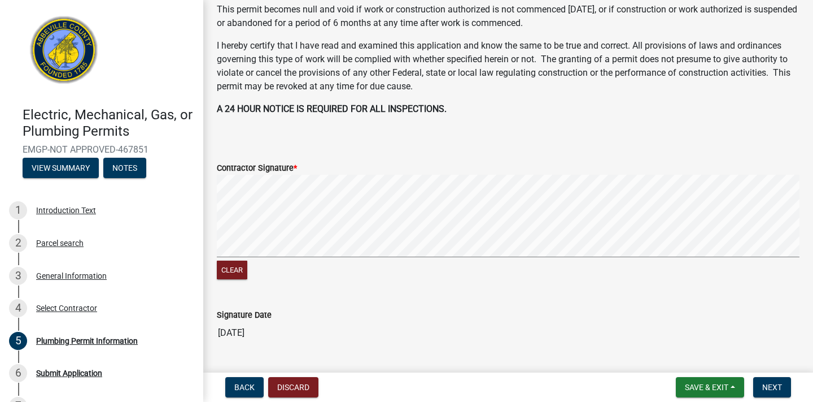
scroll to position [259, 0]
click at [773, 386] on span "Next" at bounding box center [772, 386] width 20 height 9
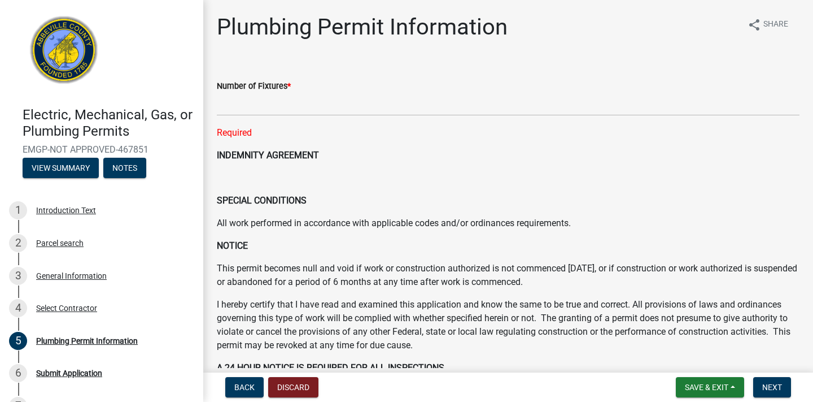
scroll to position [0, 0]
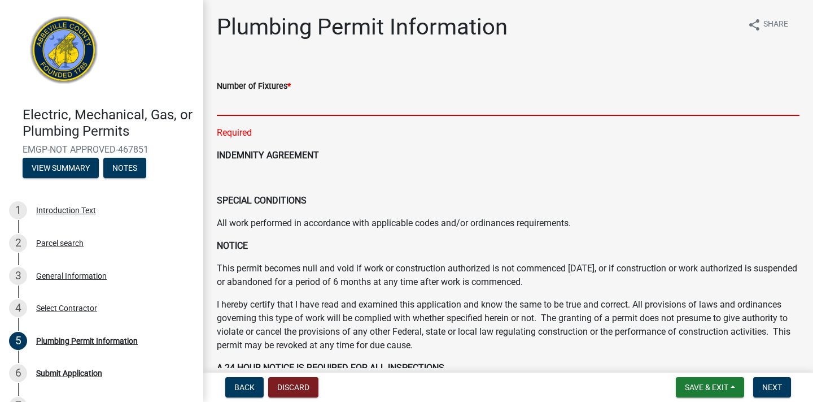
click at [348, 106] on input "text" at bounding box center [508, 104] width 583 height 23
click at [259, 100] on input "text" at bounding box center [508, 104] width 583 height 23
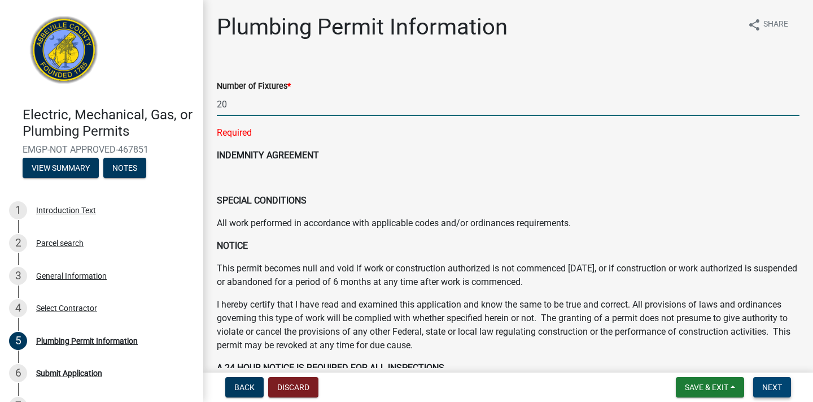
type input "20"
click at [785, 387] on button "Next" at bounding box center [772, 387] width 38 height 20
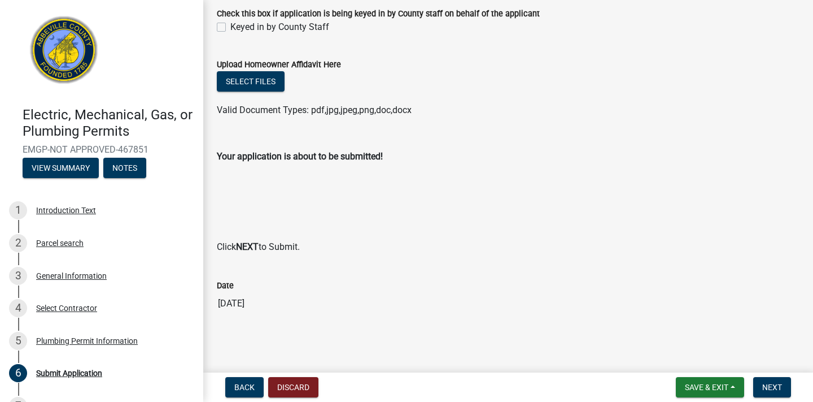
scroll to position [70, 0]
click at [775, 388] on span "Next" at bounding box center [772, 386] width 20 height 9
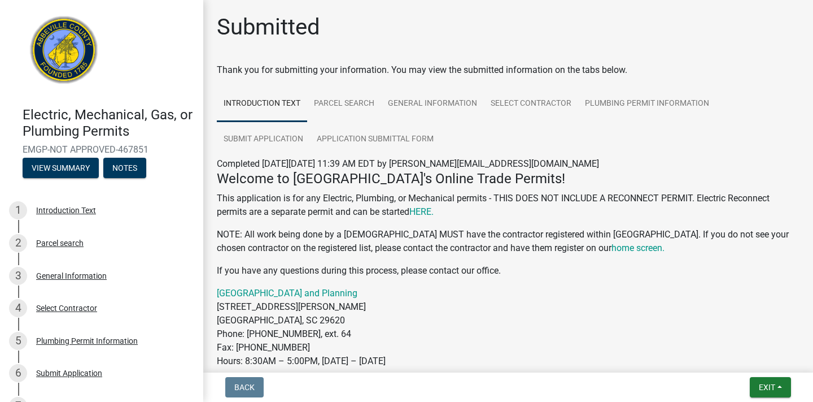
click at [775, 388] on span "Exit" at bounding box center [767, 386] width 16 height 9
click at [735, 356] on button "Save & Exit" at bounding box center [746, 357] width 90 height 27
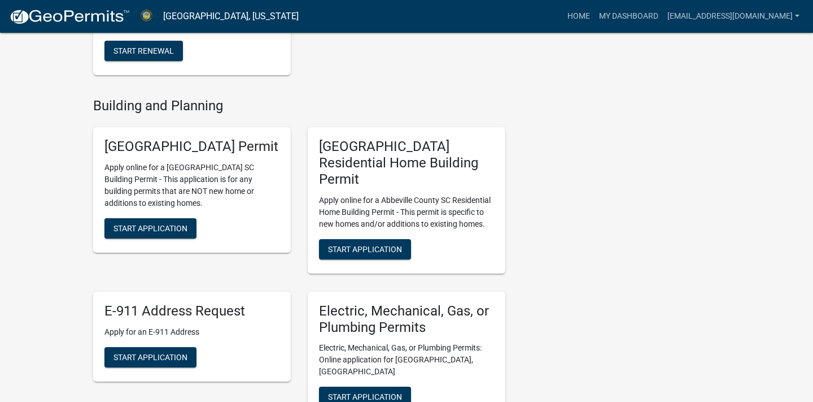
scroll to position [403, 0]
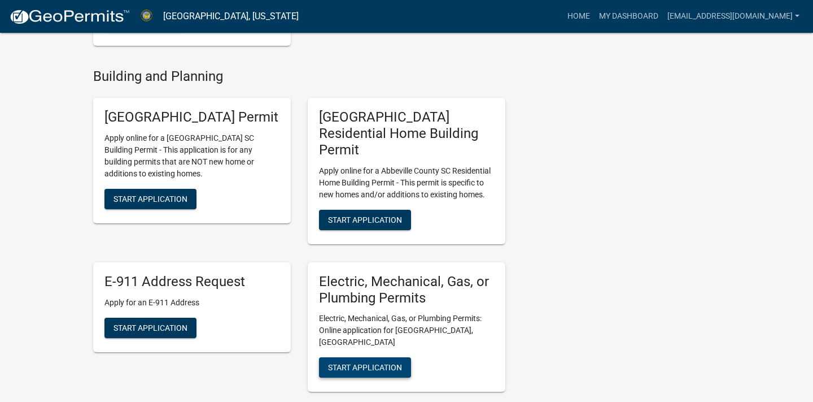
click at [392, 363] on span "Start Application" at bounding box center [365, 367] width 74 height 9
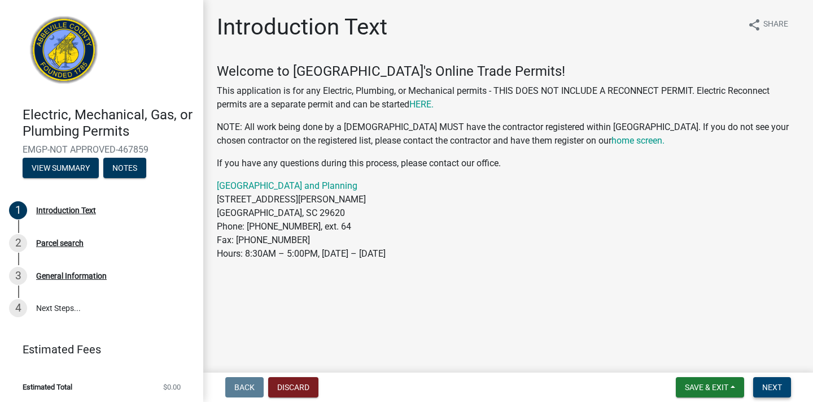
click at [770, 387] on span "Next" at bounding box center [772, 386] width 20 height 9
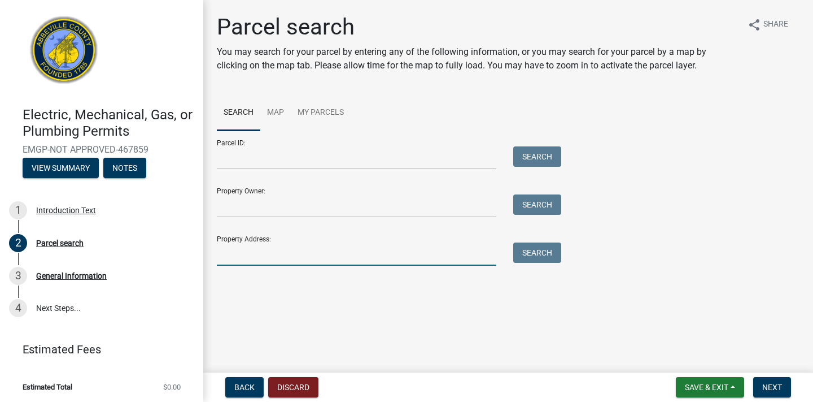
click at [250, 250] on input "Property Address:" at bounding box center [357, 253] width 280 height 23
type input "90 airport road"
click at [554, 247] on button "Search" at bounding box center [537, 252] width 48 height 20
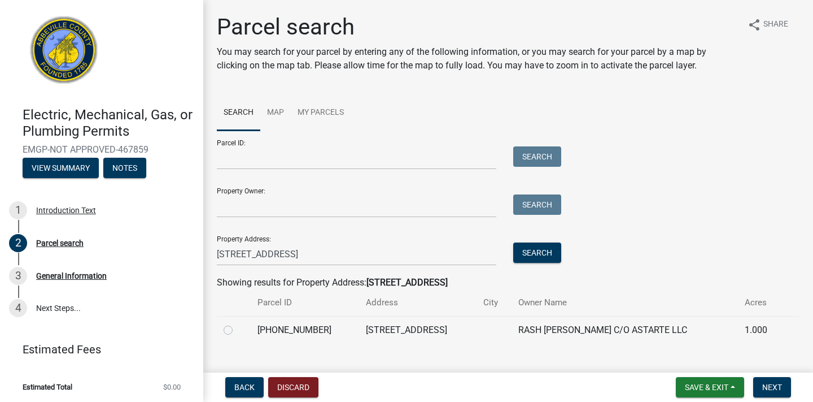
click at [237, 323] on label at bounding box center [237, 323] width 0 height 0
click at [237, 328] on input "radio" at bounding box center [240, 326] width 7 height 7
radio input "true"
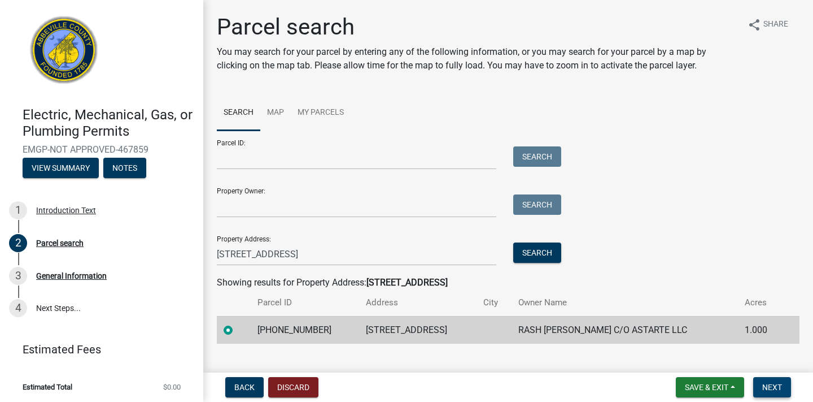
click at [777, 390] on span "Next" at bounding box center [772, 386] width 20 height 9
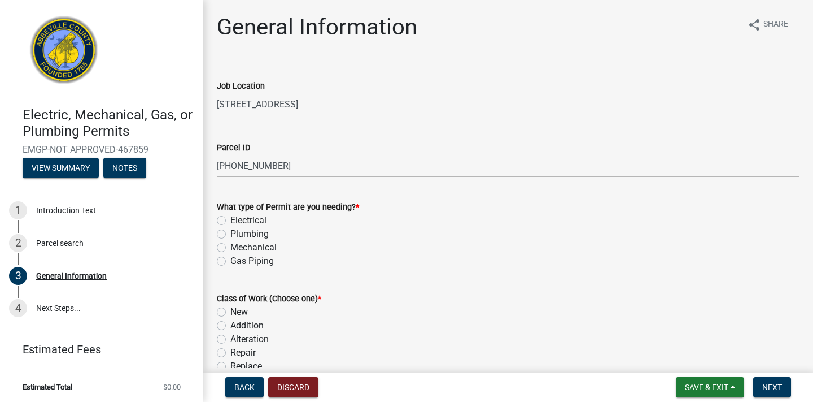
click at [261, 251] on label "Mechanical" at bounding box center [253, 248] width 46 height 14
click at [238, 248] on input "Mechanical" at bounding box center [233, 244] width 7 height 7
radio input "true"
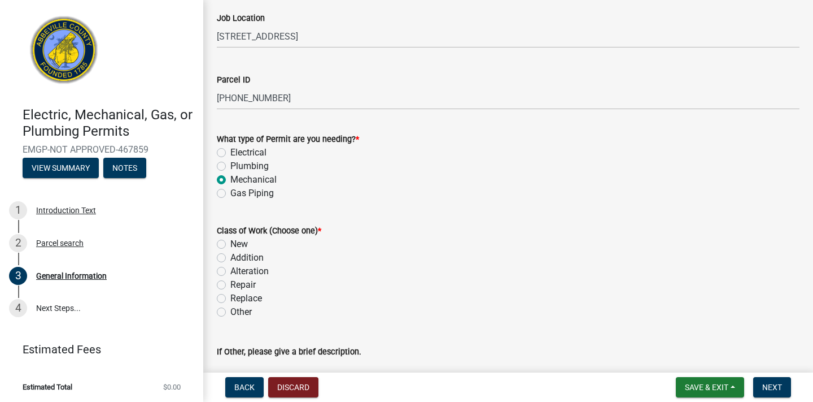
scroll to position [73, 0]
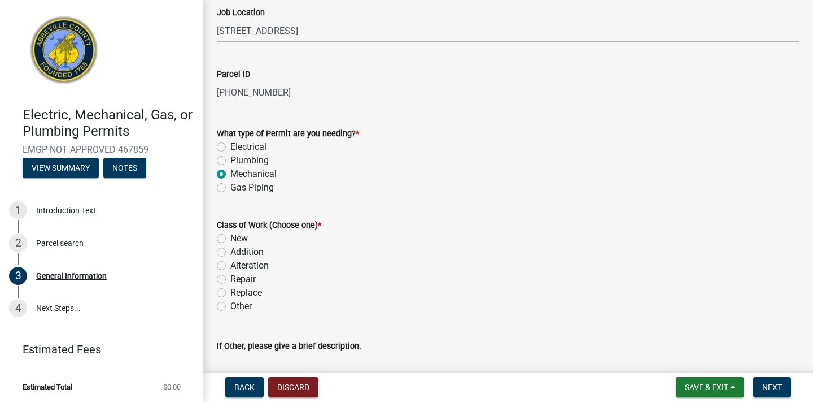
click at [239, 268] on label "Alteration" at bounding box center [249, 266] width 38 height 14
click at [238, 266] on input "Alteration" at bounding box center [233, 262] width 7 height 7
radio input "true"
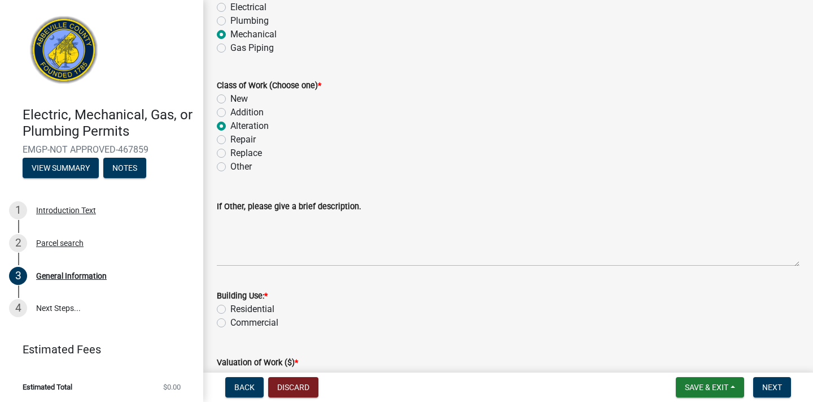
scroll to position [251, 0]
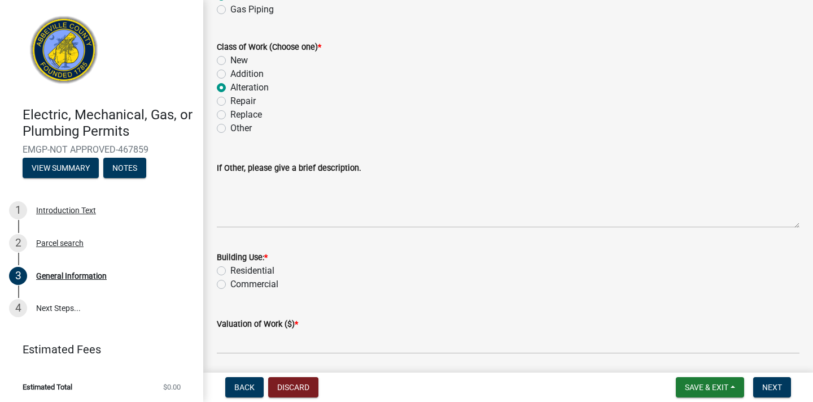
click at [215, 270] on div "Building Use: * Residential Commercial" at bounding box center [508, 264] width 600 height 54
click at [230, 271] on label "Residential" at bounding box center [252, 271] width 44 height 14
click at [230, 271] on input "Residential" at bounding box center [233, 267] width 7 height 7
radio input "true"
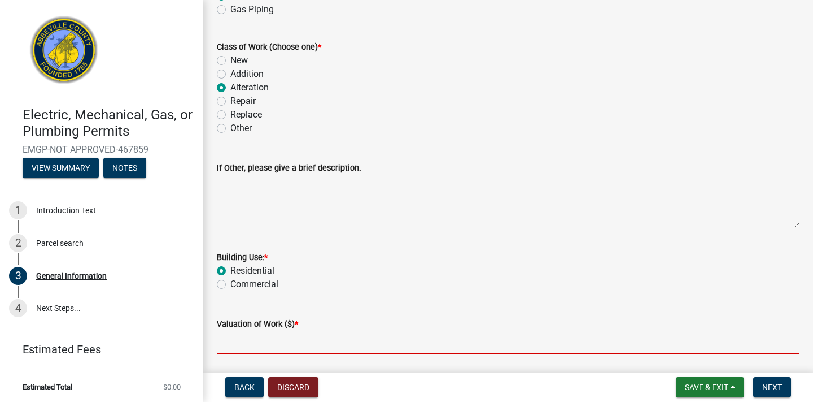
click at [234, 346] on input "text" at bounding box center [508, 341] width 583 height 23
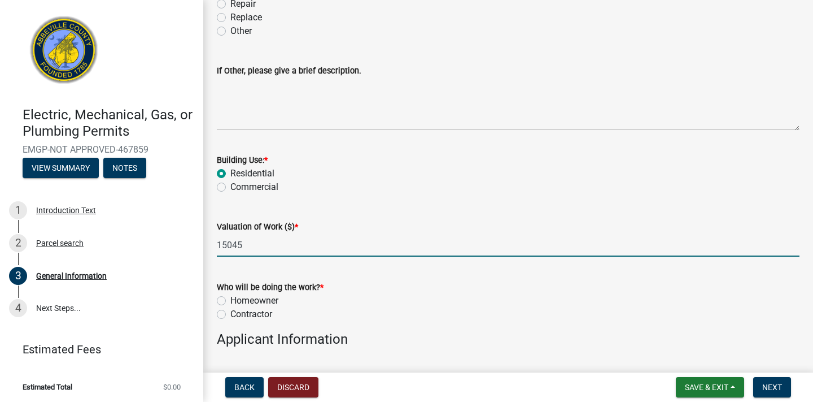
scroll to position [352, 0]
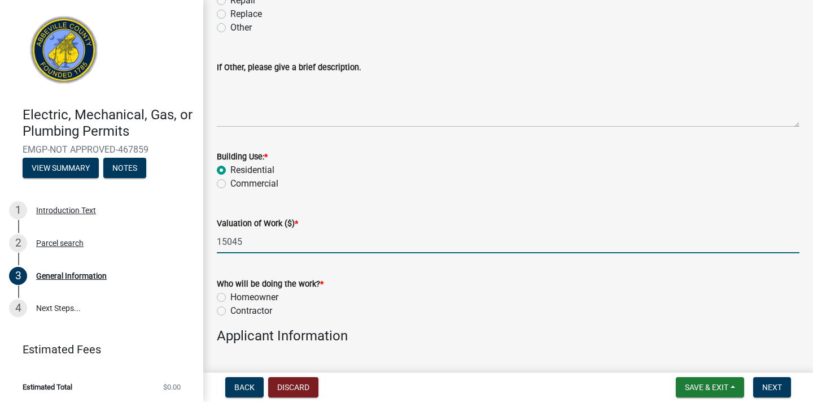
type input "15045"
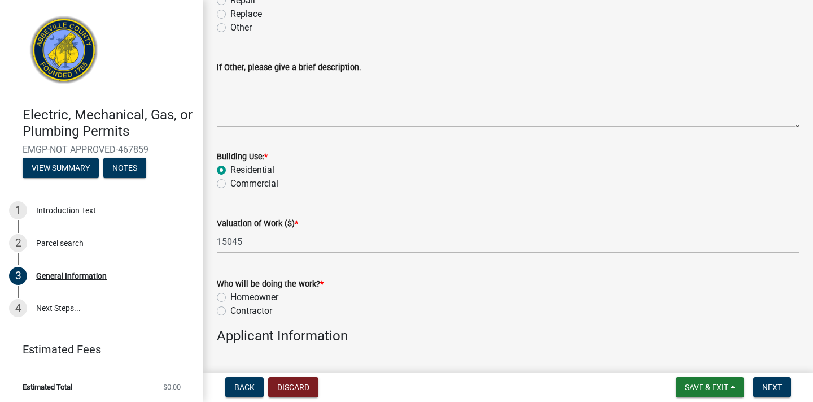
click at [258, 306] on label "Contractor" at bounding box center [251, 311] width 42 height 14
click at [238, 306] on input "Contractor" at bounding box center [233, 307] width 7 height 7
radio input "true"
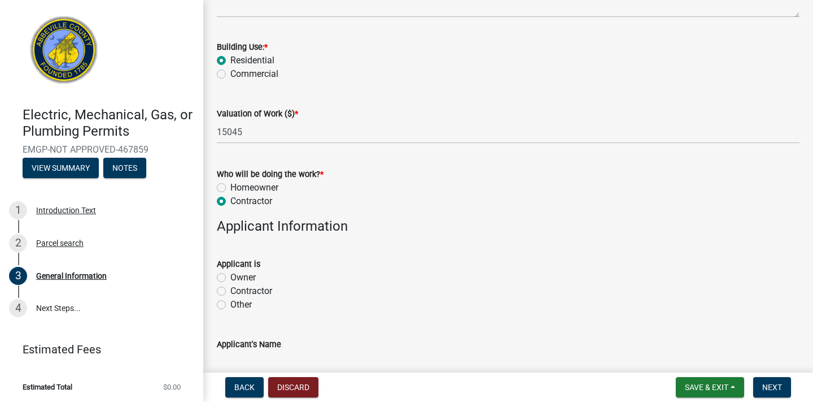
scroll to position [464, 0]
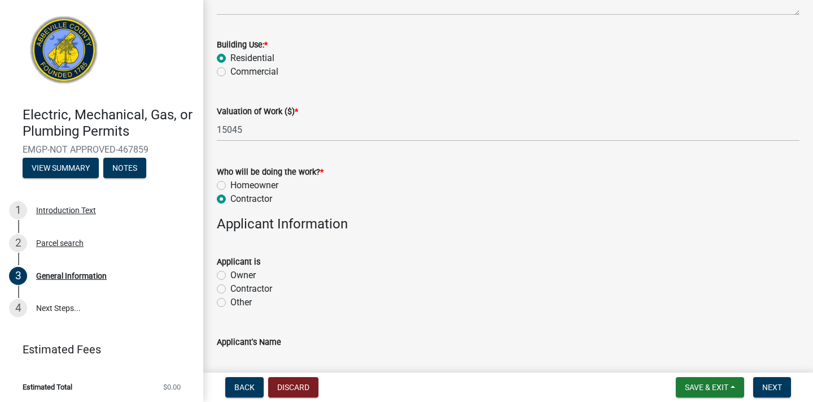
click at [253, 282] on label "Contractor" at bounding box center [251, 289] width 42 height 14
click at [238, 282] on input "Contractor" at bounding box center [233, 285] width 7 height 7
radio input "true"
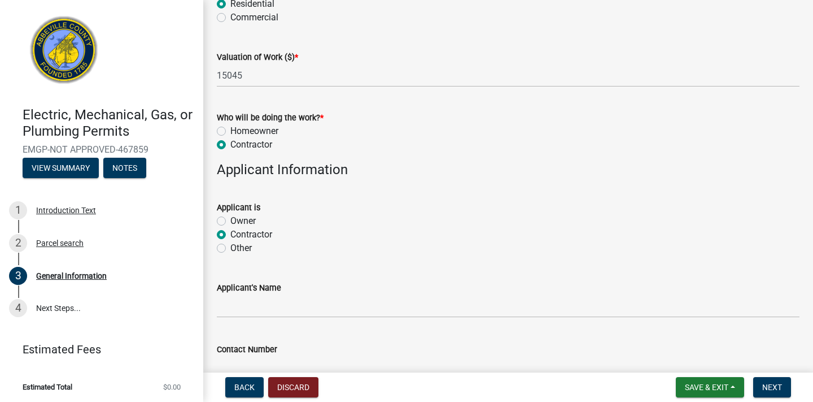
scroll to position [528, 0]
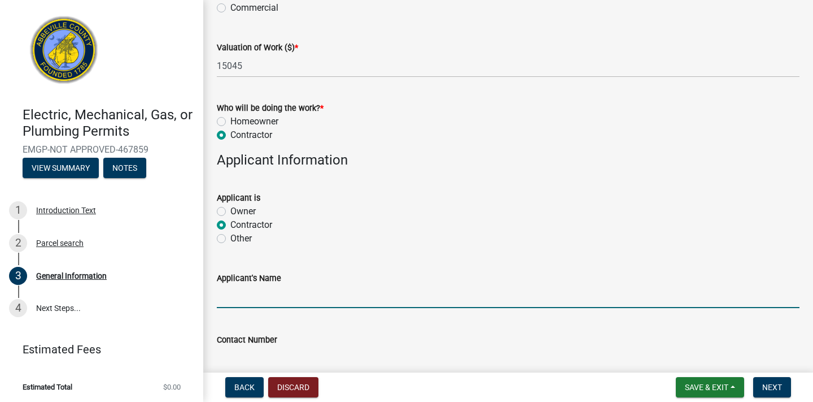
click at [250, 291] on input "Applicant's Name" at bounding box center [508, 296] width 583 height 23
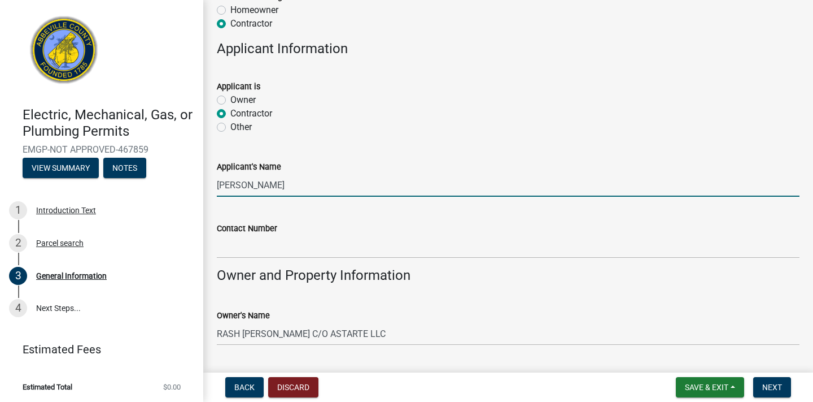
scroll to position [646, 0]
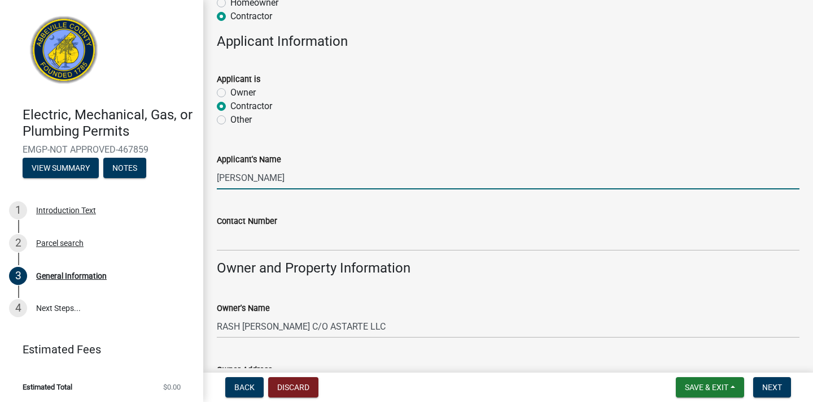
type input "Daniel Jachens"
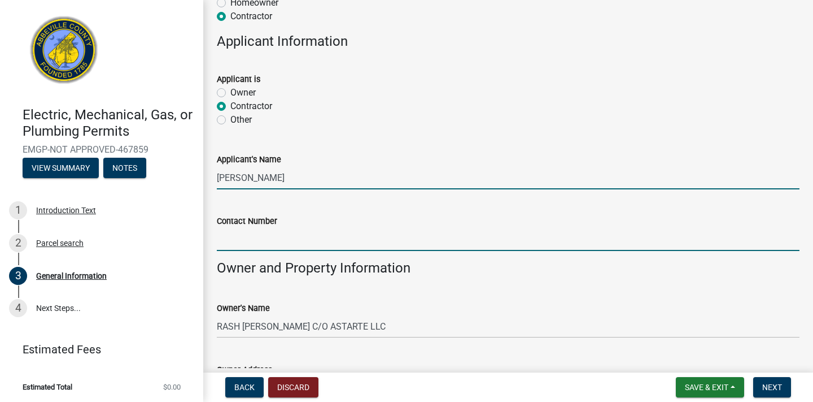
click at [245, 246] on input "Contact Number" at bounding box center [508, 239] width 583 height 23
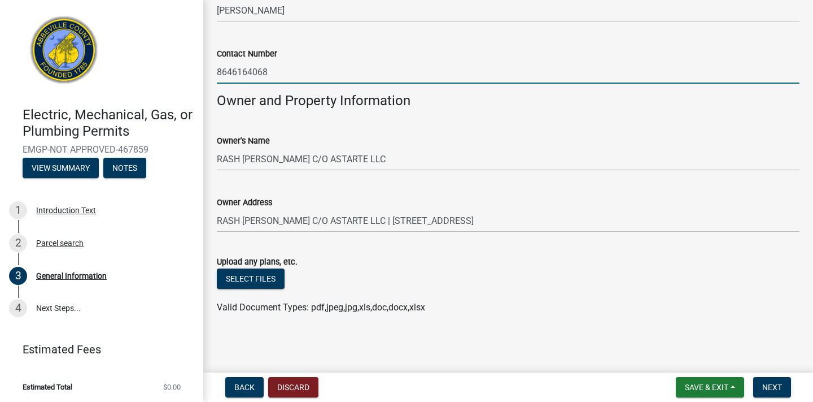
scroll to position [813, 0]
type input "8646164068"
click at [272, 274] on button "Select files" at bounding box center [251, 279] width 68 height 20
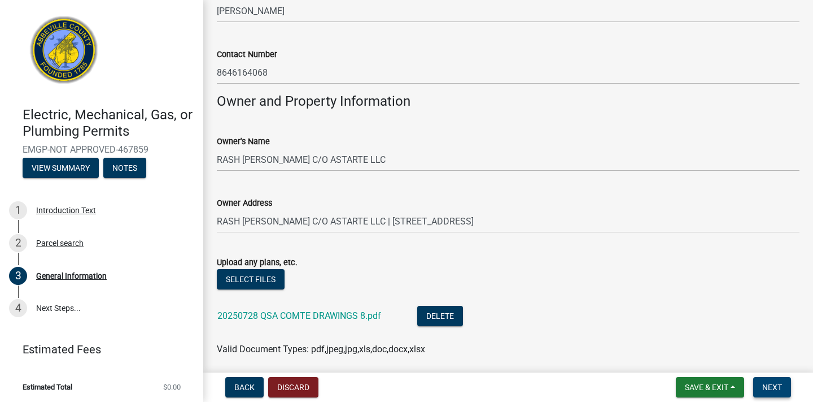
click at [777, 387] on span "Next" at bounding box center [772, 386] width 20 height 9
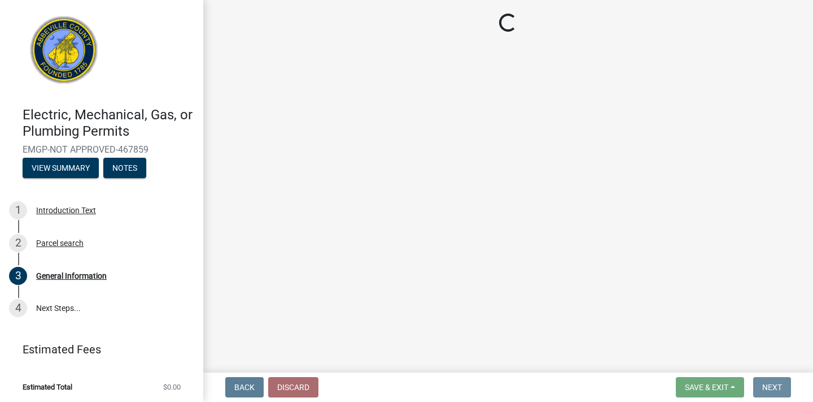
scroll to position [0, 0]
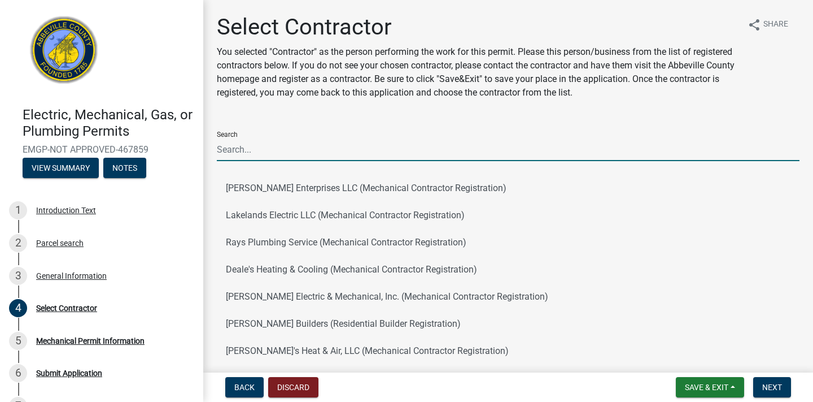
click at [270, 156] on input "Search" at bounding box center [508, 149] width 583 height 23
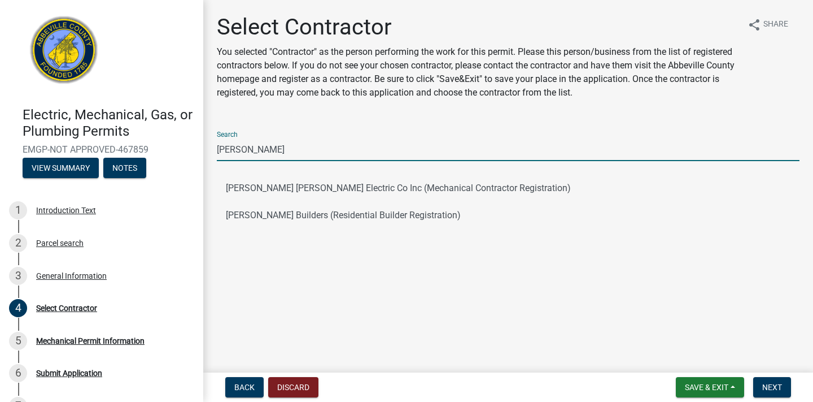
type input "Daniel"
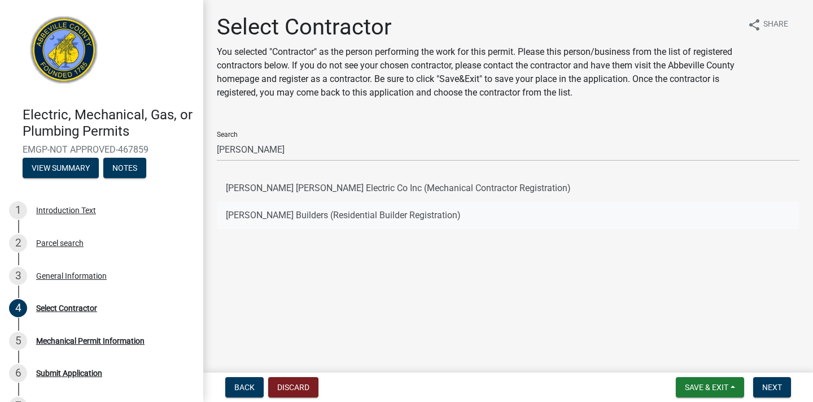
drag, startPoint x: 270, startPoint y: 156, endPoint x: 284, endPoint y: 215, distance: 60.3
click at [284, 215] on button "Daniel Builders (Residential Builder Registration)" at bounding box center [508, 215] width 583 height 27
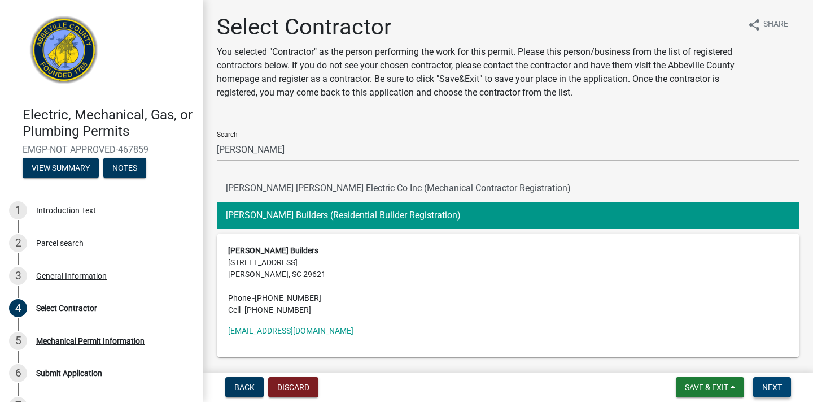
click at [773, 386] on span "Next" at bounding box center [772, 386] width 20 height 9
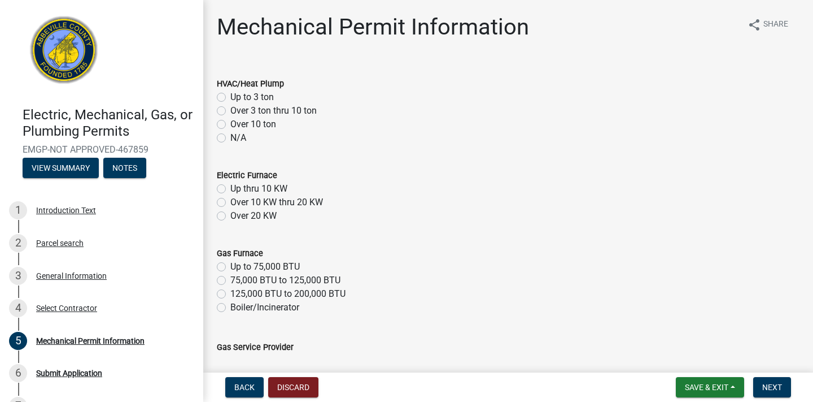
click at [230, 97] on label "Up to 3 ton" at bounding box center [251, 97] width 43 height 14
click at [230, 97] on input "Up to 3 ton" at bounding box center [233, 93] width 7 height 7
radio input "true"
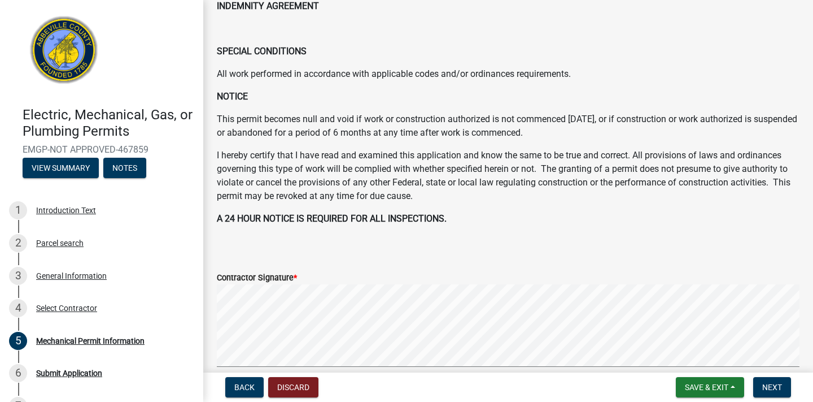
scroll to position [454, 0]
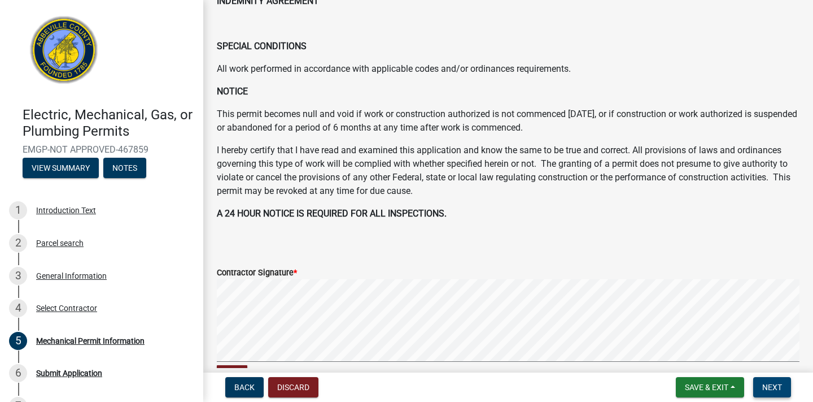
click at [770, 385] on span "Next" at bounding box center [772, 386] width 20 height 9
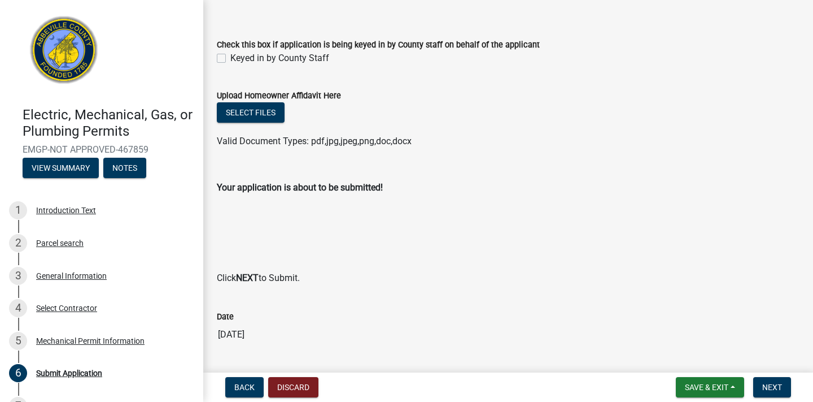
scroll to position [44, 0]
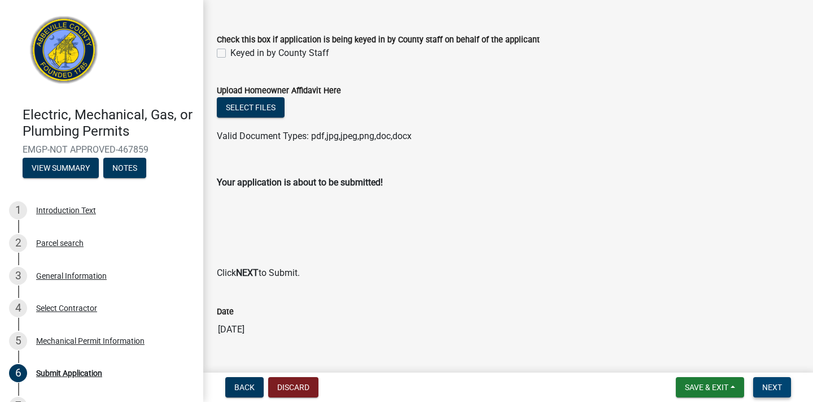
click at [774, 388] on span "Next" at bounding box center [772, 386] width 20 height 9
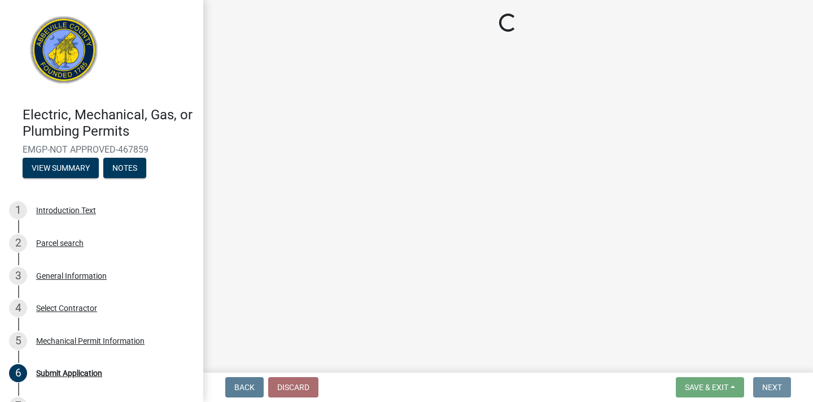
scroll to position [0, 0]
